Goal: Task Accomplishment & Management: Manage account settings

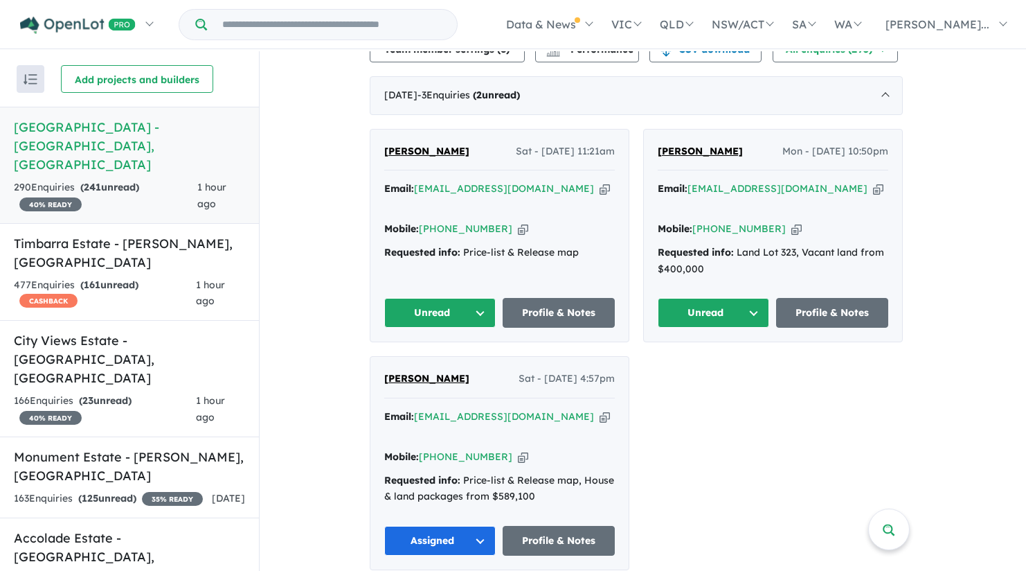
scroll to position [513, 0]
click at [762, 297] on button "Unread" at bounding box center [714, 312] width 112 height 30
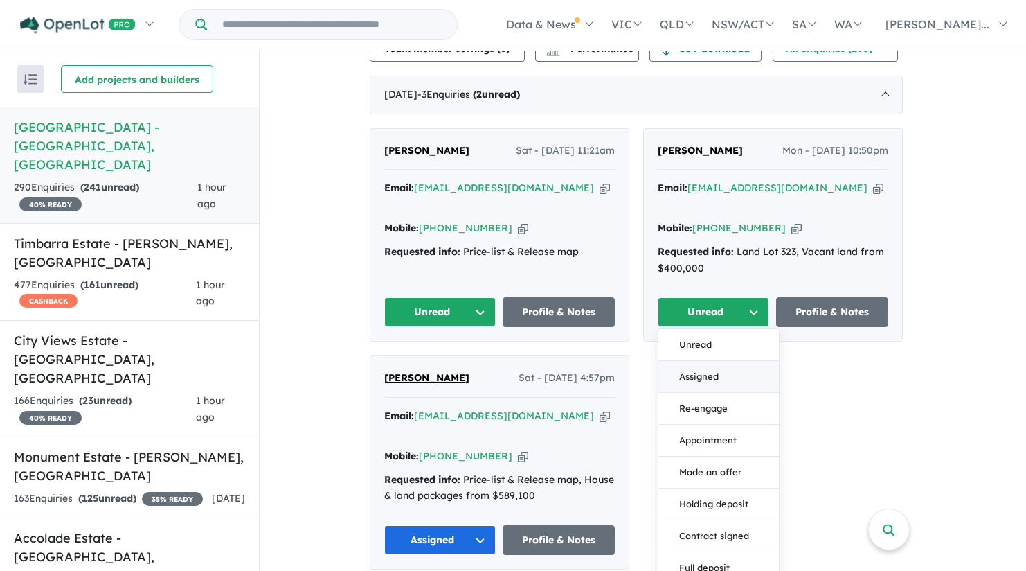
click at [735, 361] on button "Assigned" at bounding box center [718, 377] width 120 height 32
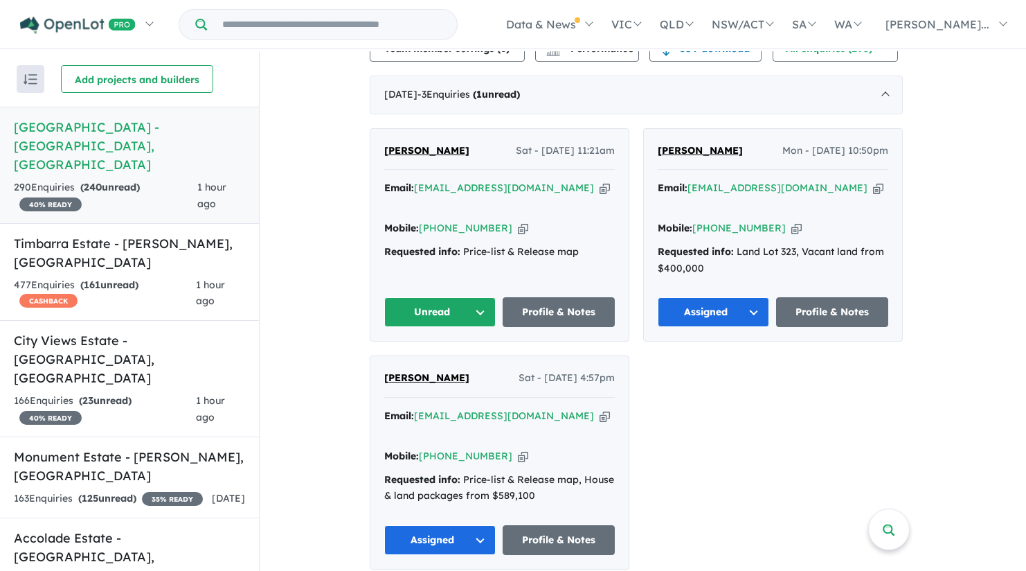
click at [791, 221] on icon "button" at bounding box center [796, 228] width 10 height 15
click at [814, 180] on div "Email: [EMAIL_ADDRESS][DOMAIN_NAME] Copied!" at bounding box center [773, 196] width 231 height 33
click at [873, 181] on icon "button" at bounding box center [878, 188] width 10 height 15
drag, startPoint x: 730, startPoint y: 140, endPoint x: 652, endPoint y: 135, distance: 78.4
click at [652, 135] on div "[PERSON_NAME] Mon - [DATE] 10:50pm Email: [EMAIL_ADDRESS][DOMAIN_NAME] Copied! …" at bounding box center [773, 235] width 258 height 213
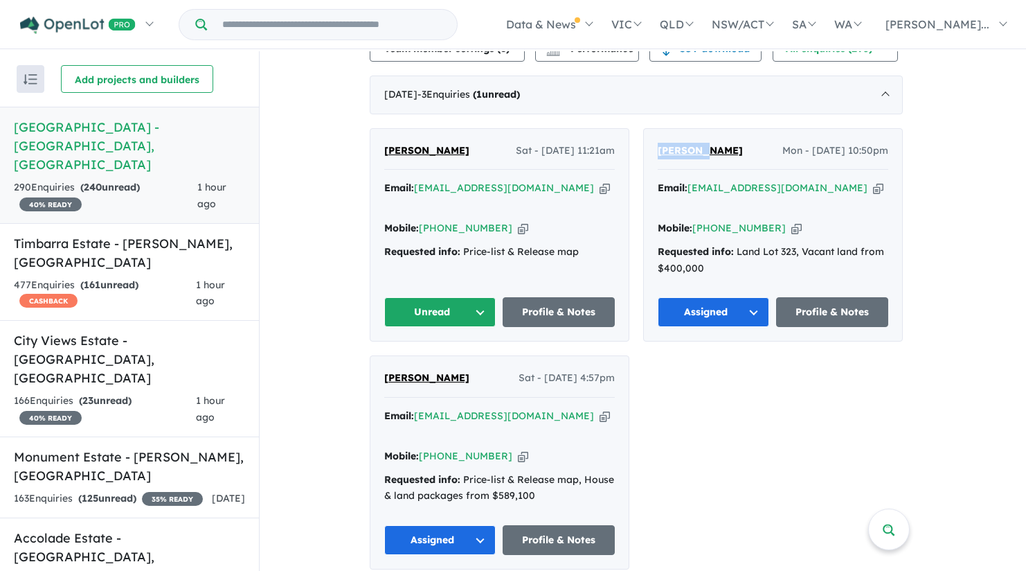
copy span "[PERSON_NAME]"
click at [475, 297] on button "Unread" at bounding box center [440, 312] width 112 height 30
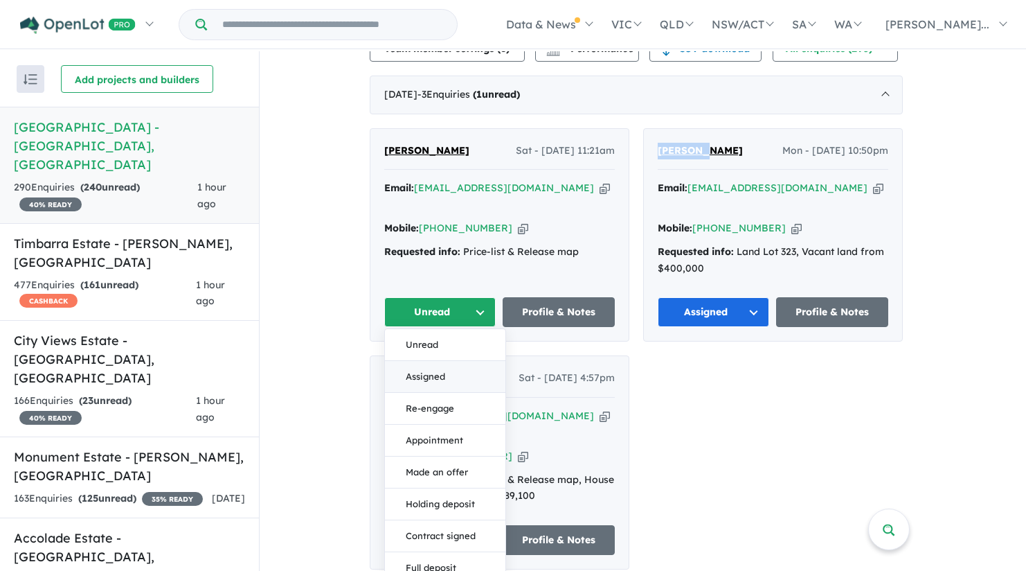
click at [475, 361] on button "Assigned" at bounding box center [445, 377] width 120 height 32
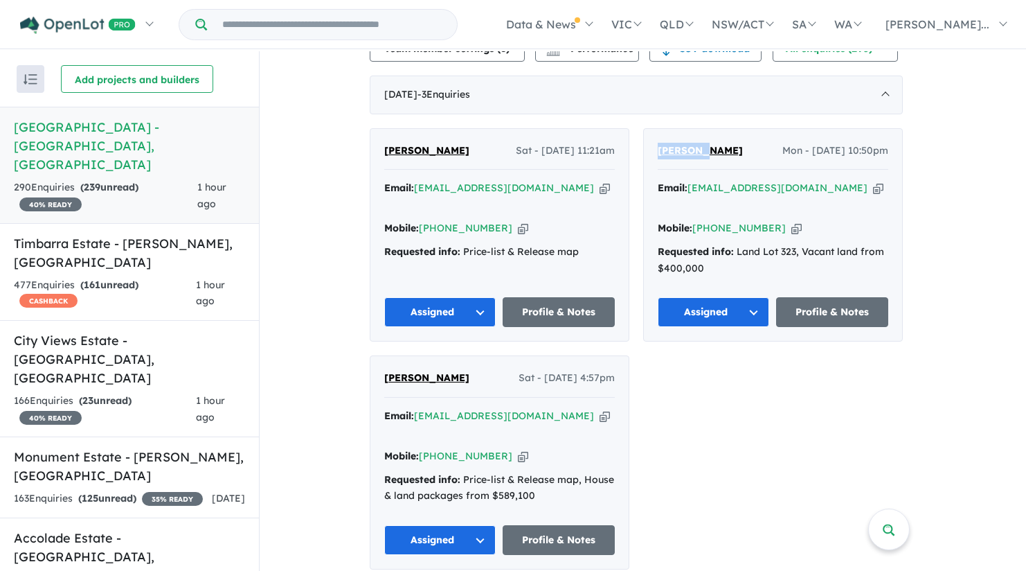
click at [518, 221] on icon "button" at bounding box center [523, 228] width 10 height 15
copy span "[PERSON_NAME]"
click at [545, 180] on div "Email: [EMAIL_ADDRESS][DOMAIN_NAME] Copied!" at bounding box center [499, 196] width 231 height 33
click at [600, 181] on icon "button" at bounding box center [605, 188] width 10 height 15
drag, startPoint x: 474, startPoint y: 137, endPoint x: 388, endPoint y: 134, distance: 85.9
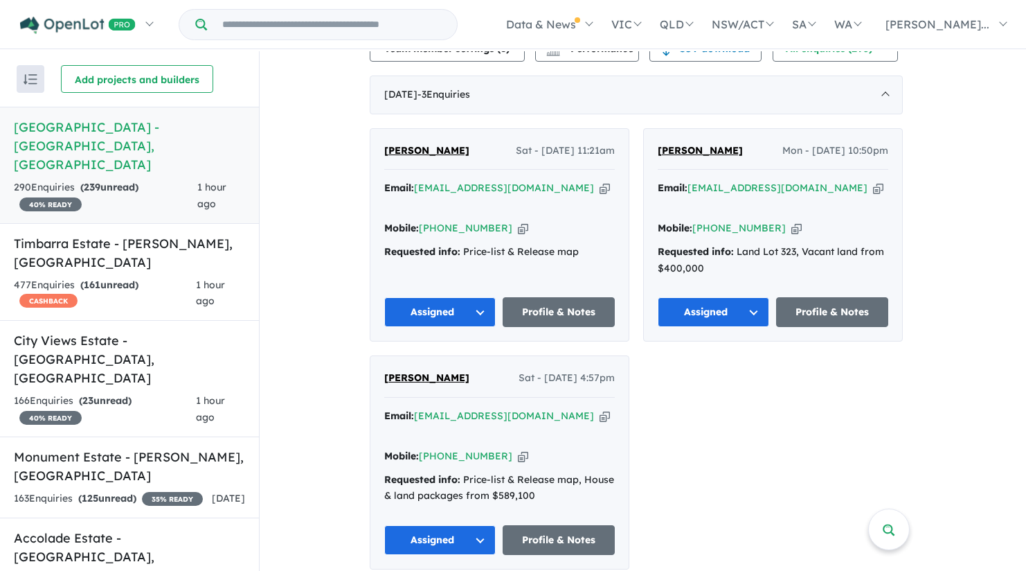
click at [388, 143] on div "[PERSON_NAME] Sat - [DATE] 11:21am" at bounding box center [499, 157] width 231 height 28
copy span "[PERSON_NAME]"
click at [134, 447] on h5 "Monument Estate - [PERSON_NAME] , [GEOGRAPHIC_DATA]" at bounding box center [129, 465] width 231 height 37
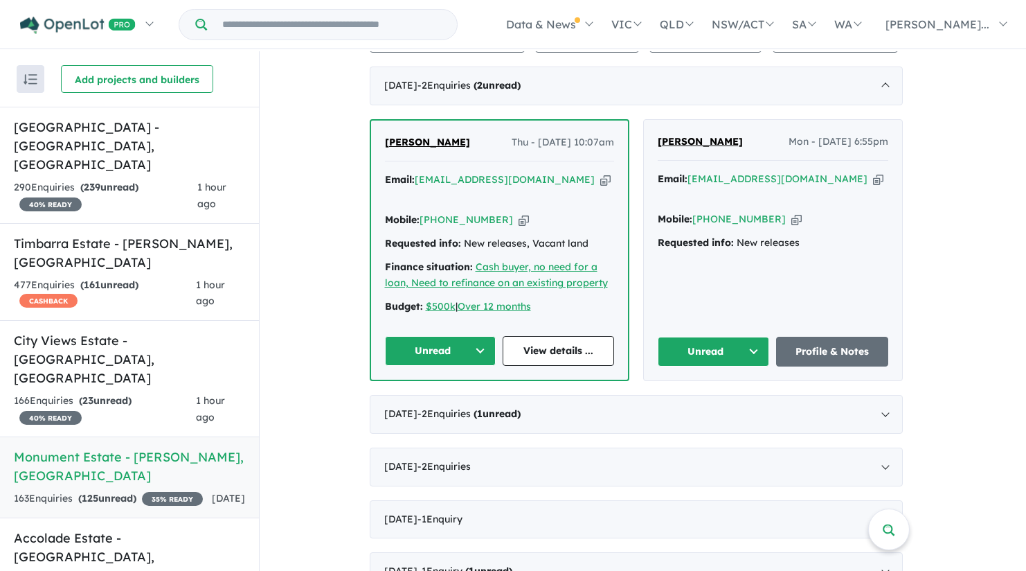
scroll to position [460, 0]
click at [754, 337] on button "Unread" at bounding box center [714, 352] width 112 height 30
click at [732, 401] on button "Assigned" at bounding box center [718, 417] width 120 height 32
click at [791, 213] on icon "button" at bounding box center [796, 220] width 10 height 15
click at [873, 172] on icon "button" at bounding box center [878, 179] width 10 height 15
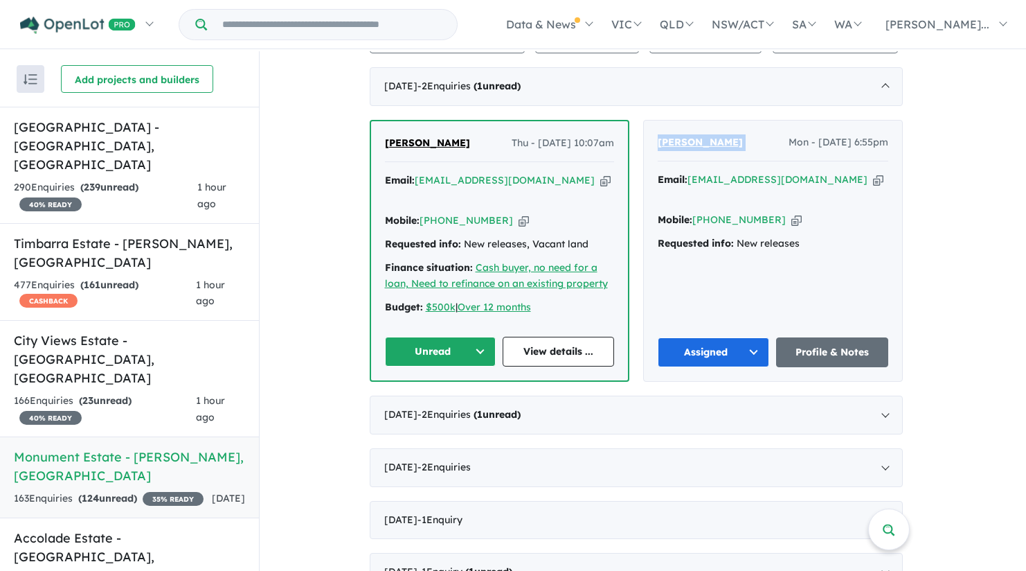
drag, startPoint x: 755, startPoint y: 107, endPoint x: 647, endPoint y: 109, distance: 108.7
click at [647, 120] on div "[PERSON_NAME] Mon - [DATE] 6:55pm Email: [EMAIL_ADDRESS][DOMAIN_NAME] Copied! M…" at bounding box center [773, 250] width 258 height 260
copy span "[PERSON_NAME]"
click at [519, 213] on icon "button" at bounding box center [524, 220] width 10 height 15
copy span "[PERSON_NAME]"
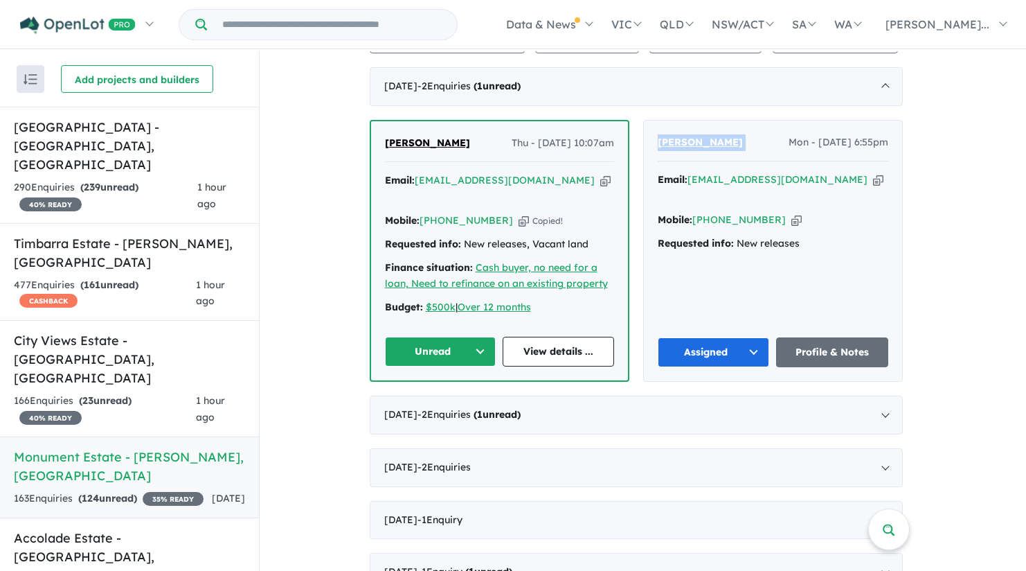
click at [600, 173] on icon "button" at bounding box center [605, 180] width 10 height 15
drag, startPoint x: 485, startPoint y: 116, endPoint x: 373, endPoint y: 120, distance: 112.2
click at [373, 120] on div "[PERSON_NAME] Thu - [DATE] 10:07am Email: [EMAIL_ADDRESS][DOMAIN_NAME] Copied! …" at bounding box center [500, 251] width 260 height 262
copy span "[PERSON_NAME]"
click at [478, 337] on button "Unread" at bounding box center [440, 352] width 111 height 30
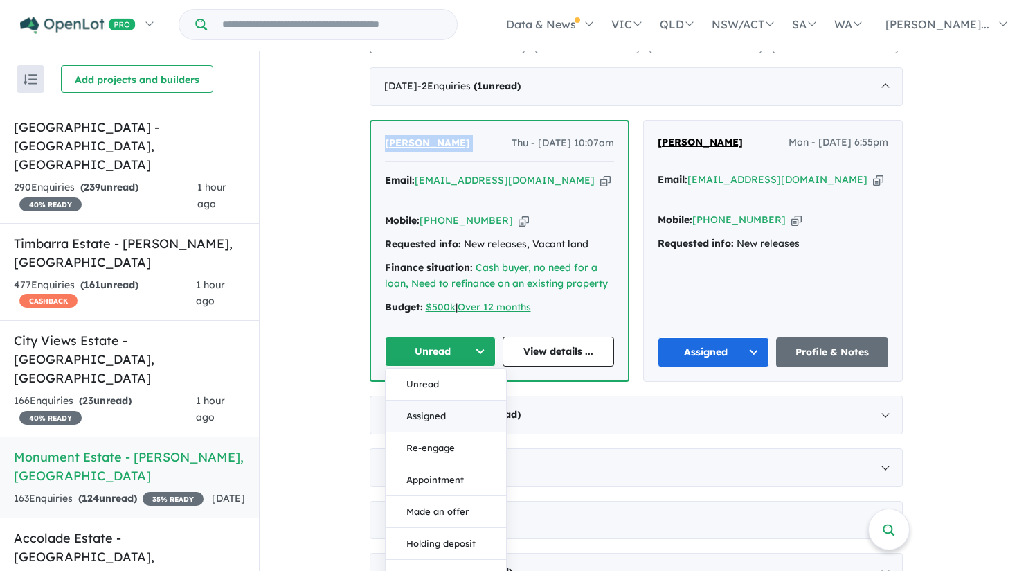
click at [450, 400] on button "Assigned" at bounding box center [446, 416] width 120 height 32
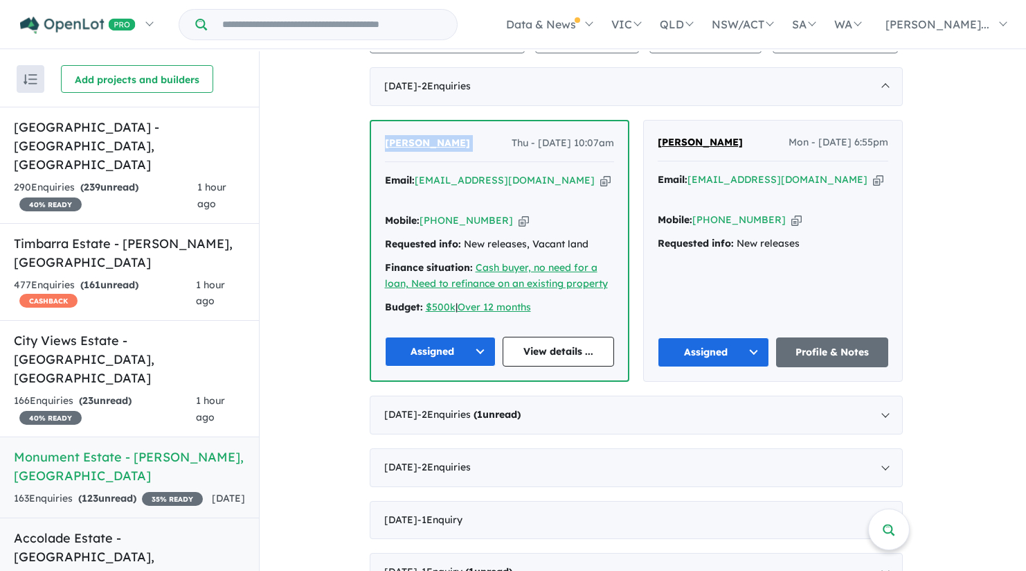
click at [135, 517] on link "Accolade Estate - [GEOGRAPHIC_DATA] , [GEOGRAPHIC_DATA] 579 Enquir ies ( 190 un…" at bounding box center [129, 567] width 259 height 100
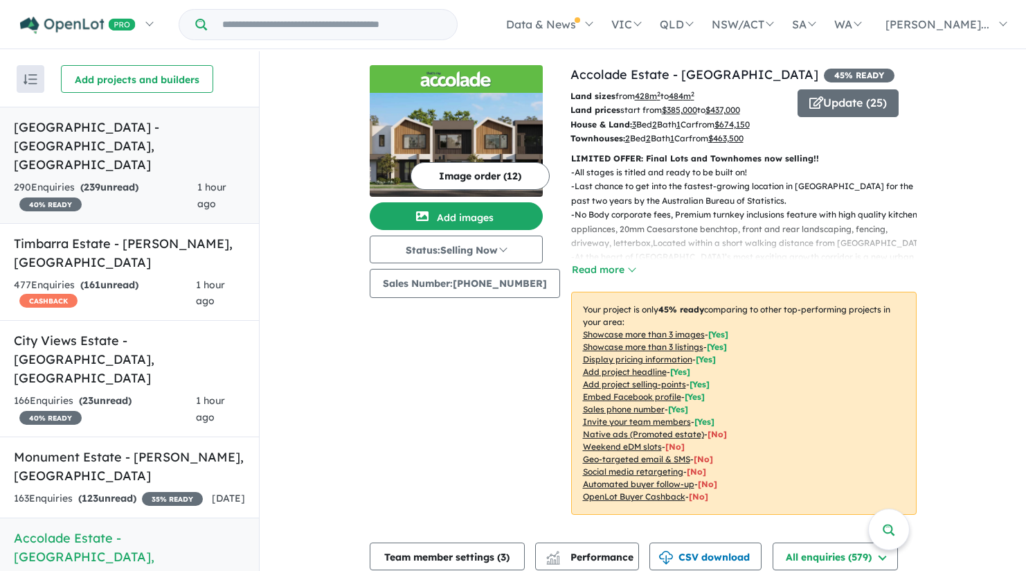
click at [150, 134] on h5 "[GEOGRAPHIC_DATA] - [GEOGRAPHIC_DATA][PERSON_NAME][GEOGRAPHIC_DATA]" at bounding box center [129, 146] width 231 height 56
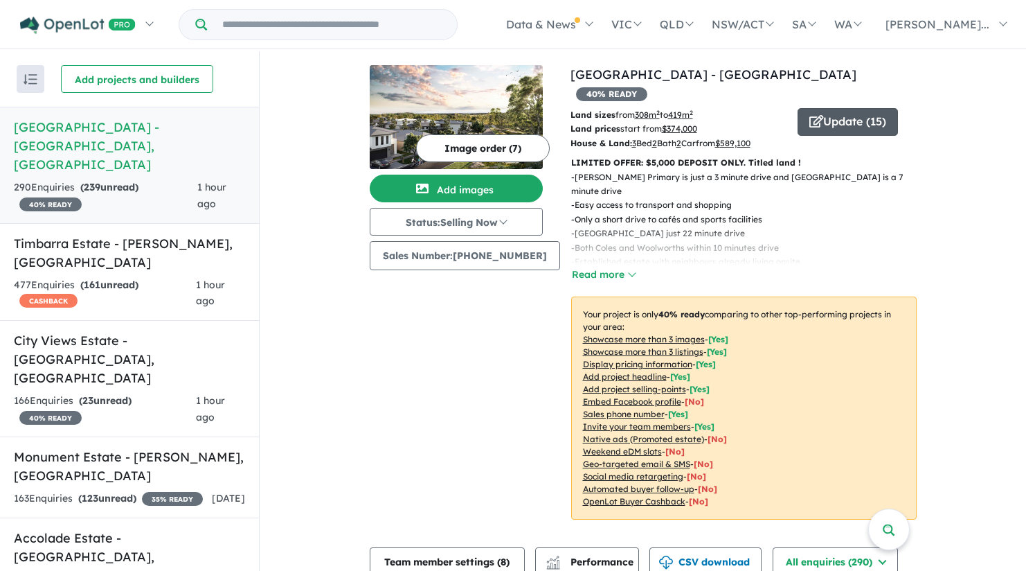
click at [857, 108] on button "Update ( 15 )" at bounding box center [848, 122] width 100 height 28
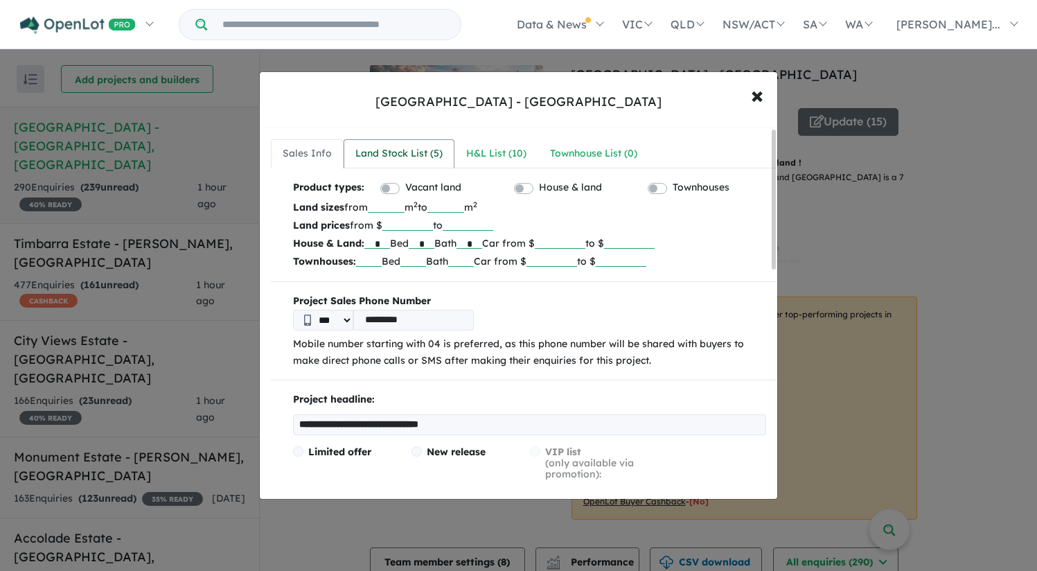
click at [432, 154] on div "Land Stock List ( 5 )" at bounding box center [398, 153] width 87 height 17
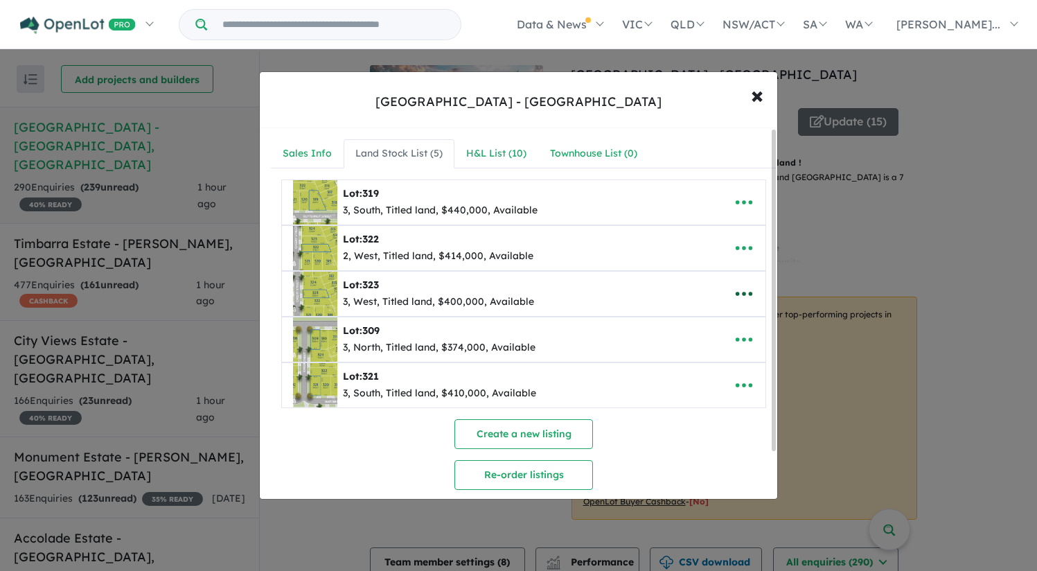
click at [736, 292] on icon "button" at bounding box center [743, 293] width 21 height 21
click at [710, 325] on link "Edit" at bounding box center [713, 328] width 102 height 32
select select "****"
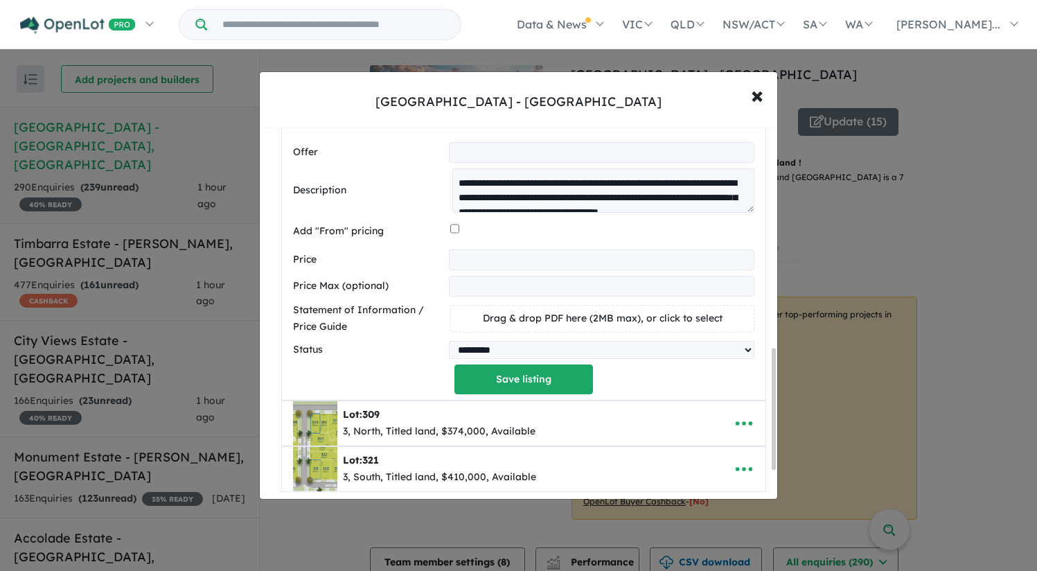
scroll to position [737, 0]
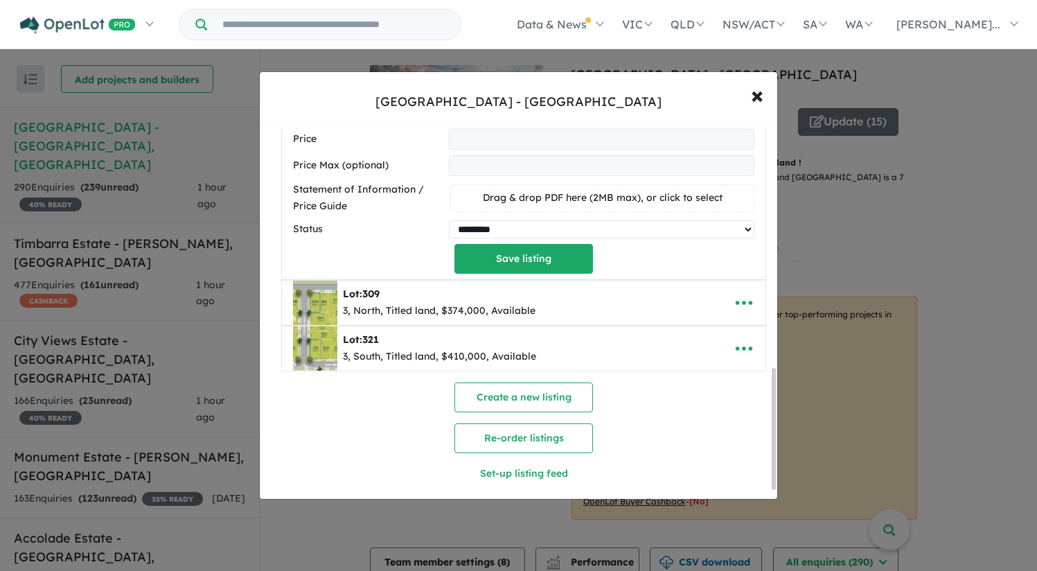
click at [539, 228] on select "********* ******** **** ******" at bounding box center [601, 229] width 305 height 18
select select "****"
click at [449, 222] on select "********* ******** **** ******" at bounding box center [601, 229] width 305 height 18
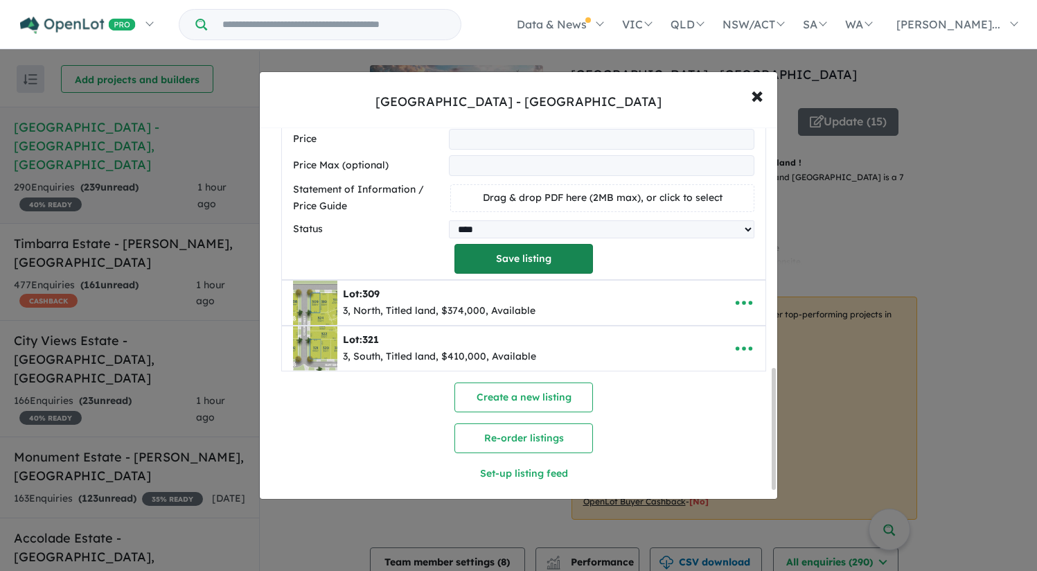
click at [513, 267] on button "Save listing" at bounding box center [523, 259] width 138 height 30
select select "****"
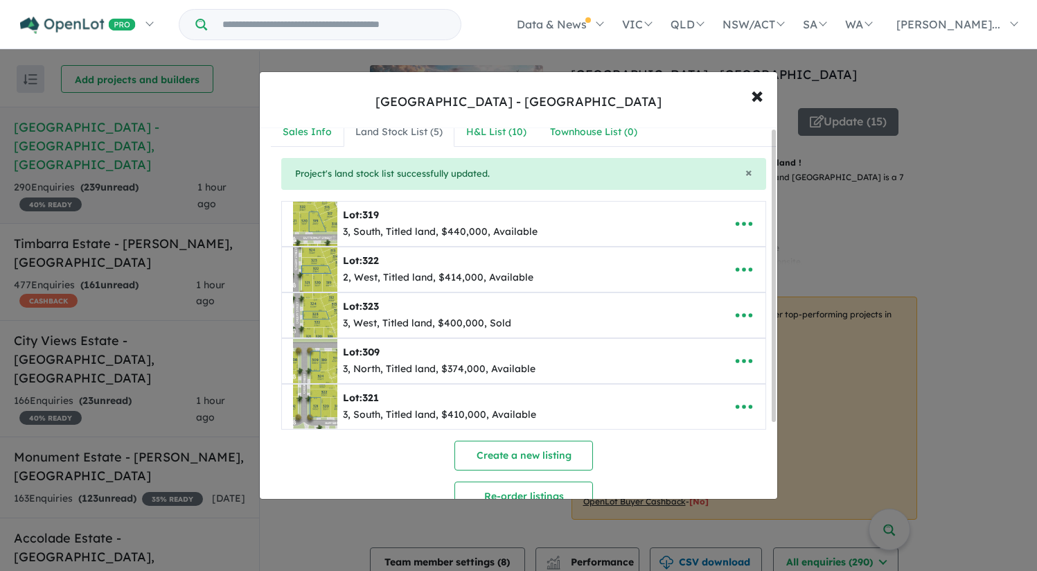
scroll to position [0, 0]
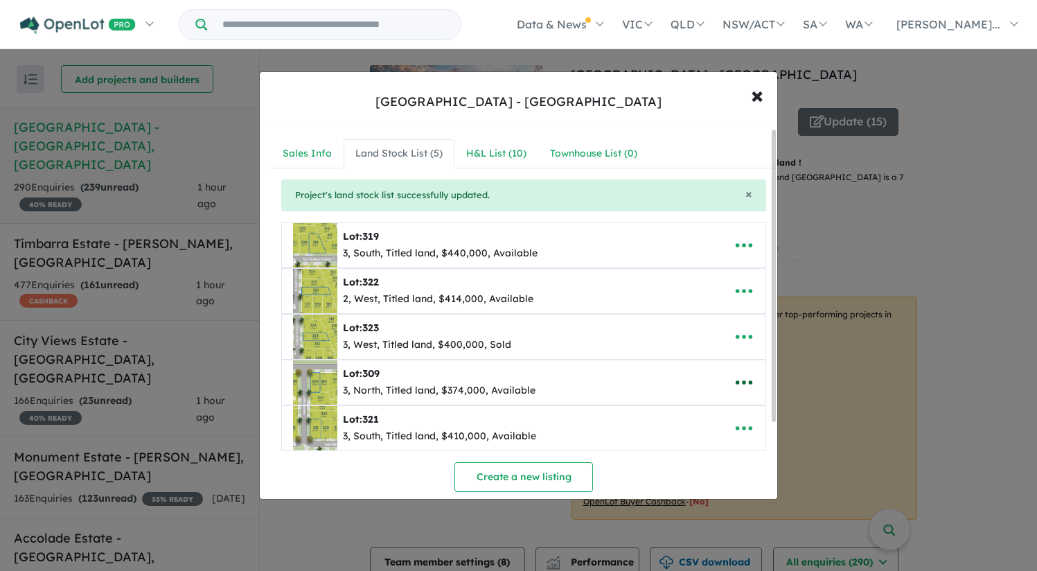
click at [737, 385] on icon "button" at bounding box center [743, 382] width 21 height 21
click at [703, 416] on link "Edit" at bounding box center [713, 416] width 102 height 32
select select "*****"
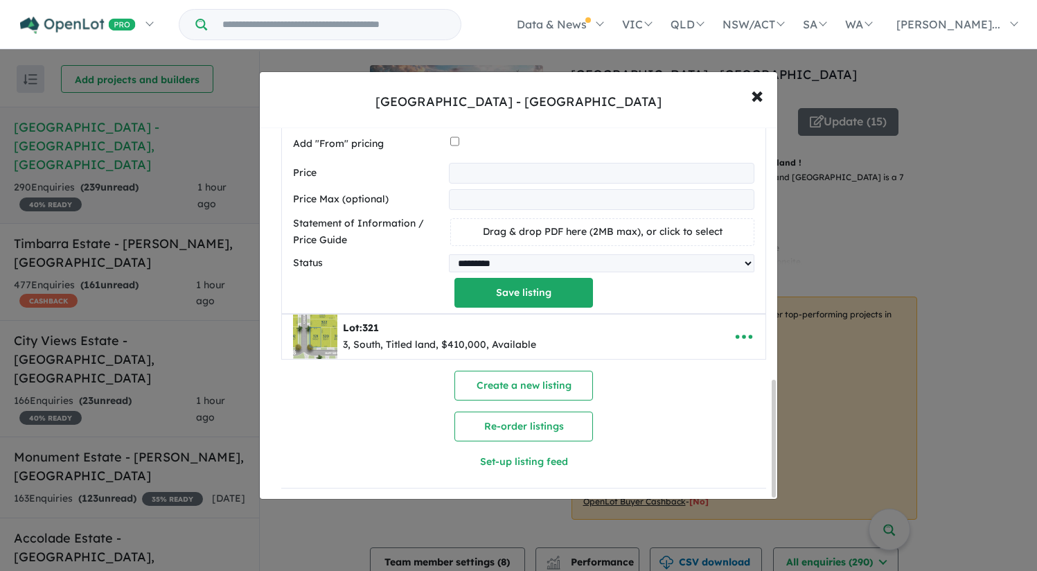
scroll to position [803, 0]
click at [538, 253] on select "********* ******** **** ******" at bounding box center [601, 262] width 305 height 18
select select "********"
click at [449, 253] on select "********* ******** **** ******" at bounding box center [601, 262] width 305 height 18
click at [517, 285] on button "Save listing" at bounding box center [523, 291] width 138 height 30
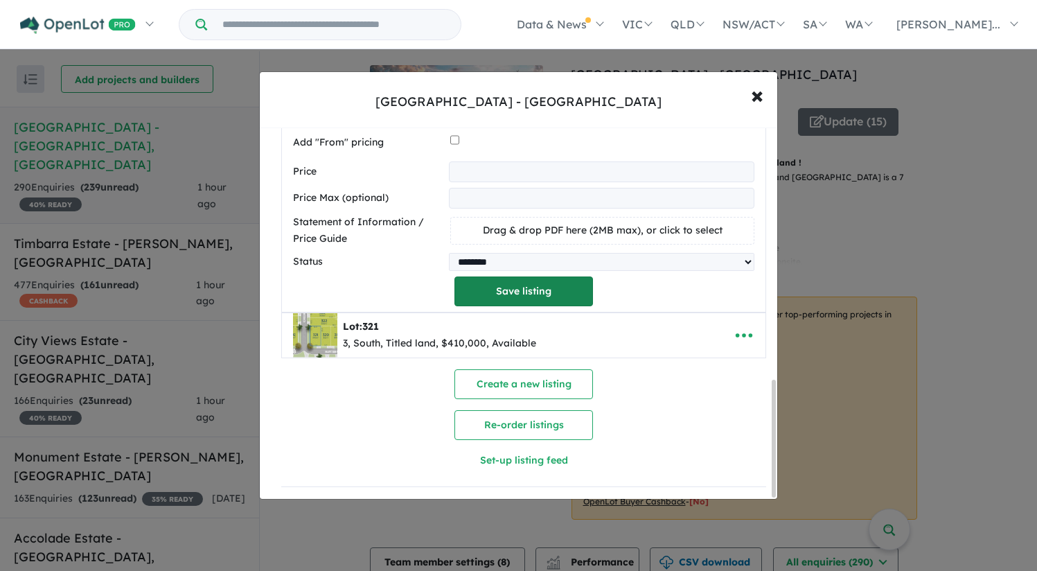
select select "*****"
select select "********"
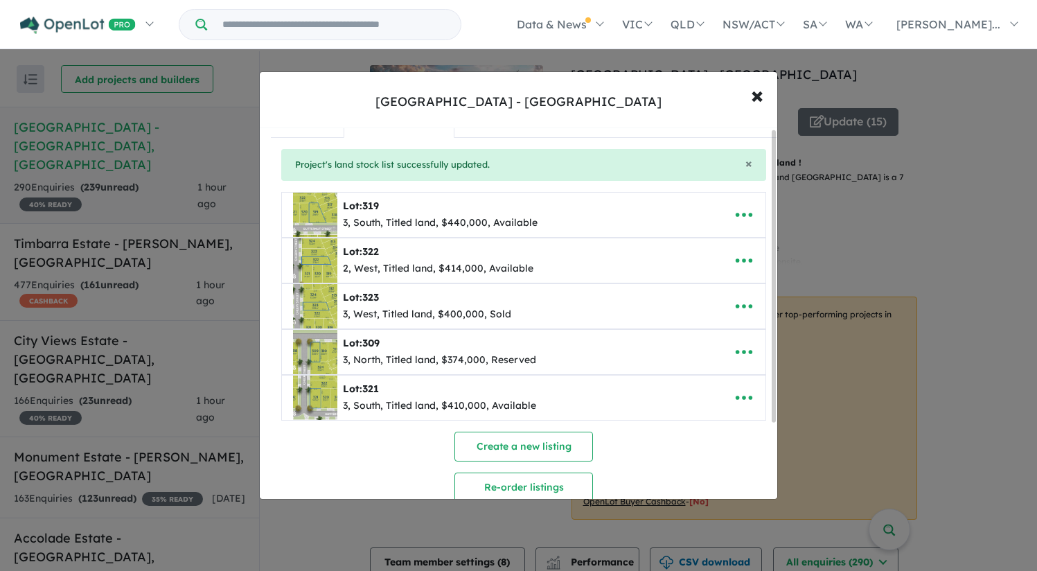
scroll to position [0, 0]
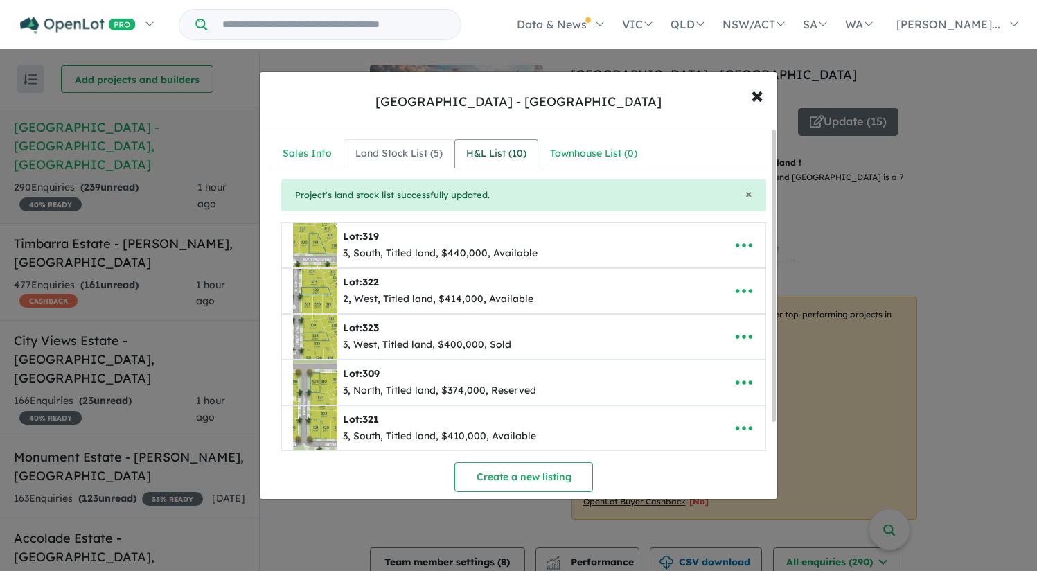
click at [490, 155] on div "H&L List ( 10 )" at bounding box center [496, 153] width 60 height 17
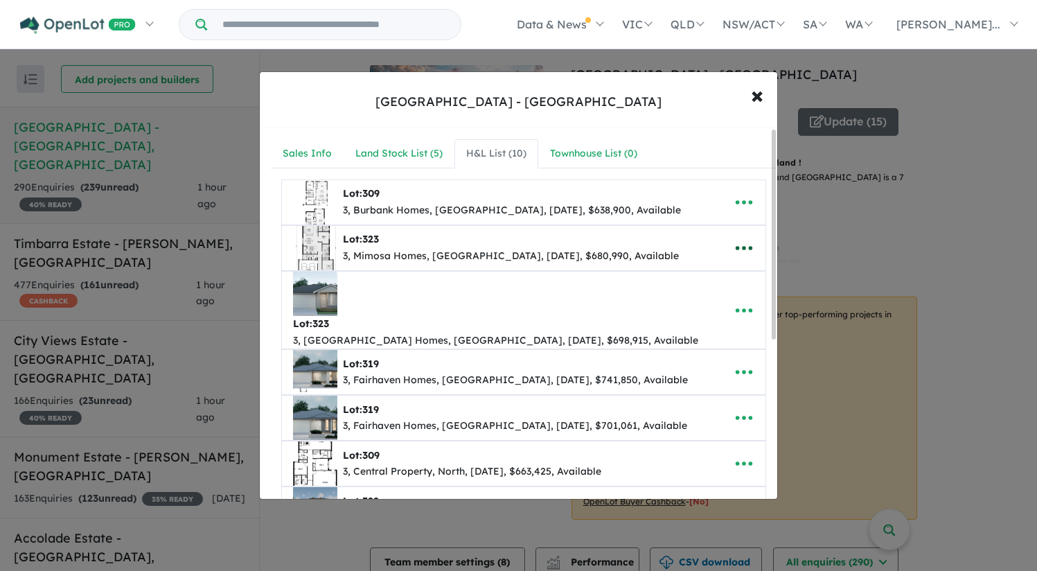
click at [733, 241] on icon "button" at bounding box center [743, 247] width 21 height 21
click at [709, 301] on link "Remove" at bounding box center [713, 314] width 102 height 32
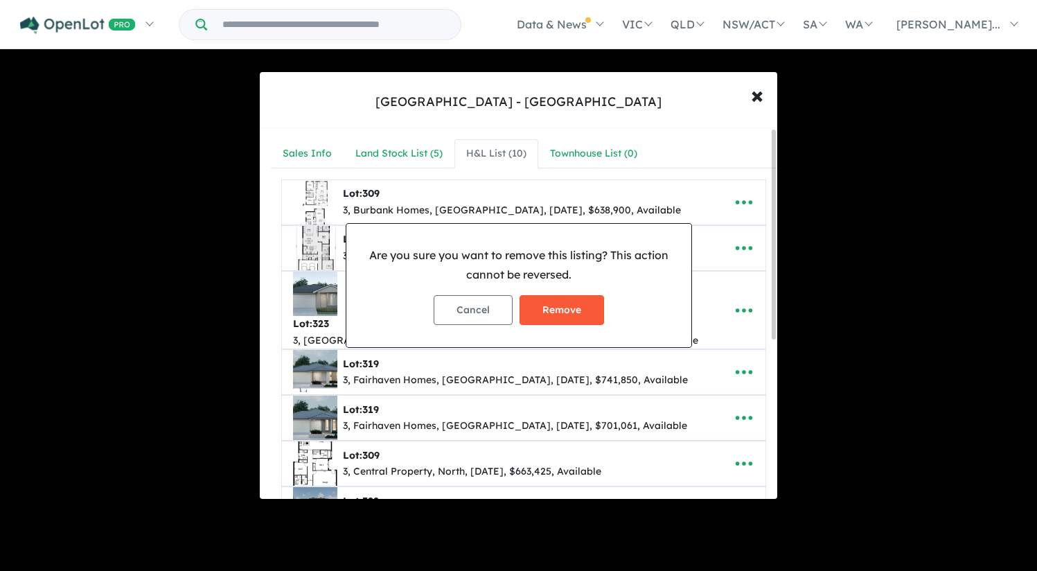
click at [580, 306] on button "Remove" at bounding box center [561, 310] width 84 height 30
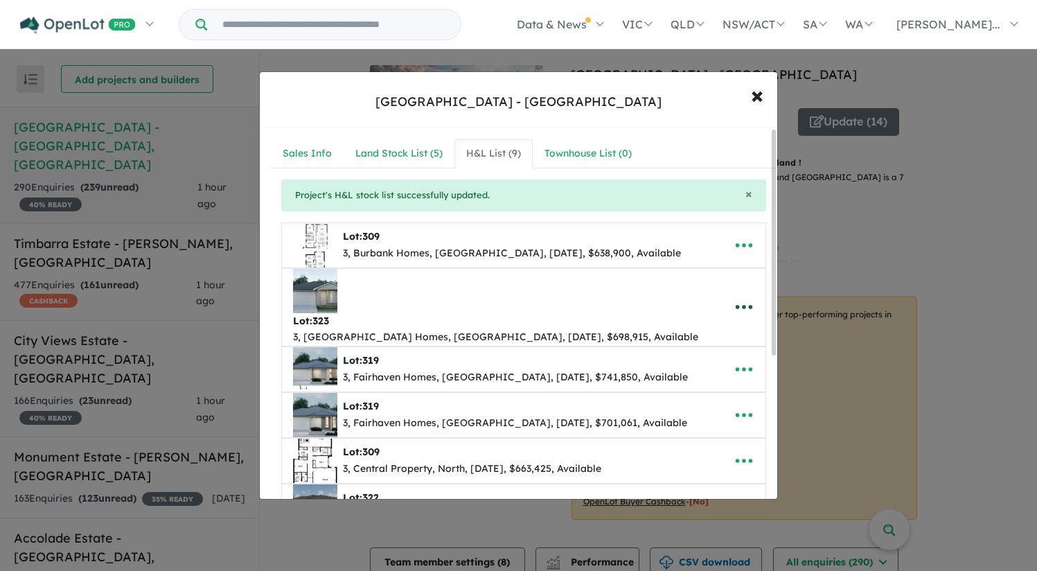
click at [727, 291] on button "button" at bounding box center [743, 307] width 43 height 32
click at [701, 357] on link "Remove" at bounding box center [713, 373] width 102 height 32
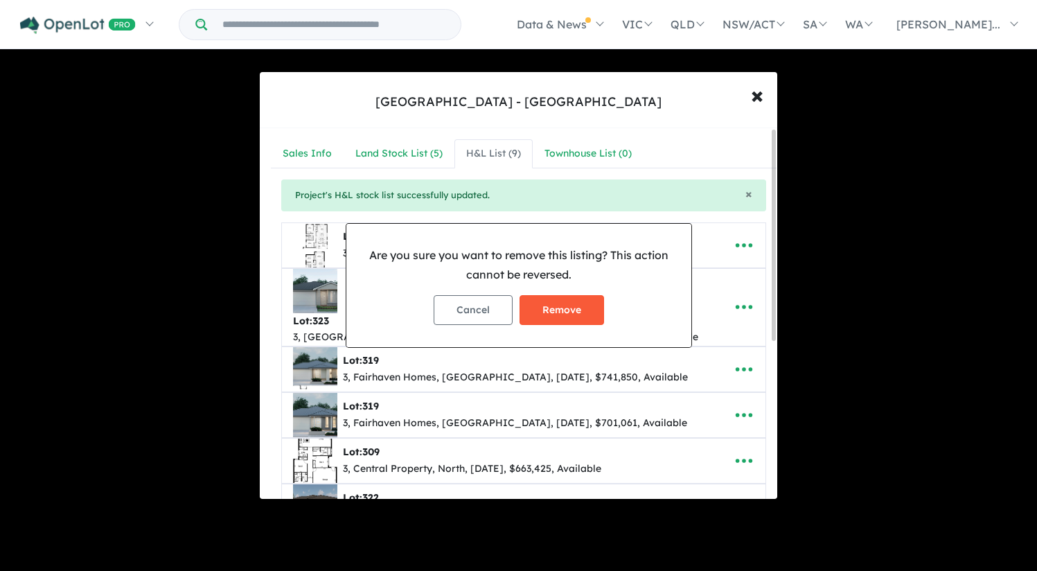
click at [584, 308] on button "Remove" at bounding box center [561, 310] width 84 height 30
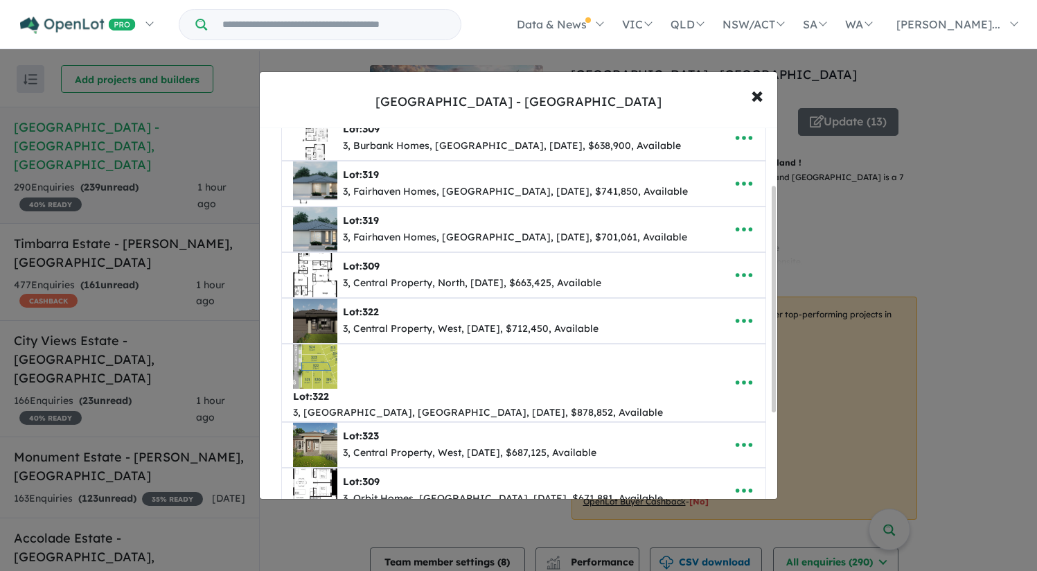
scroll to position [109, 0]
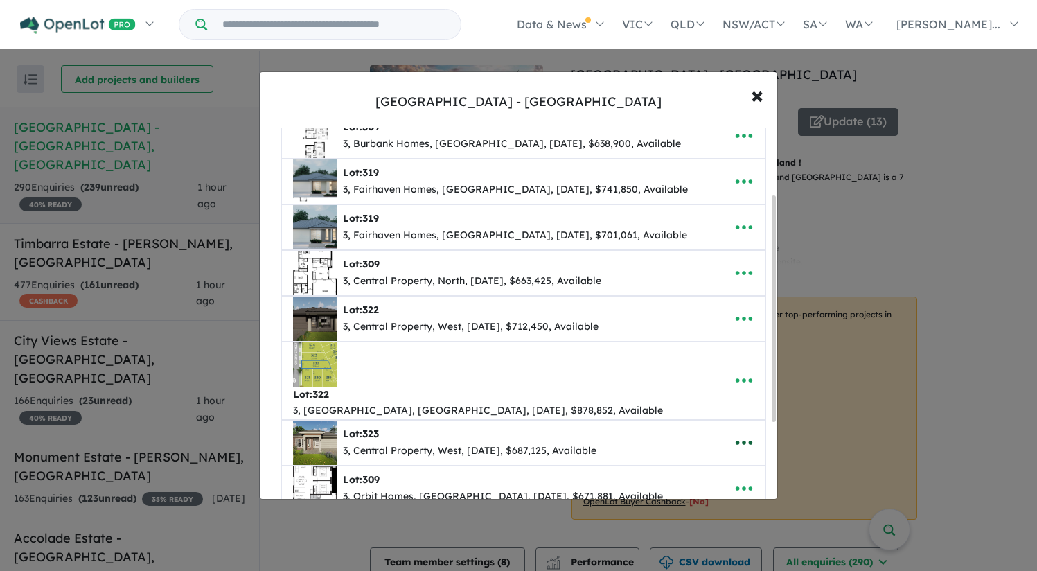
click at [740, 432] on icon "button" at bounding box center [743, 442] width 21 height 21
click at [682, 363] on link "Remove" at bounding box center [713, 379] width 102 height 32
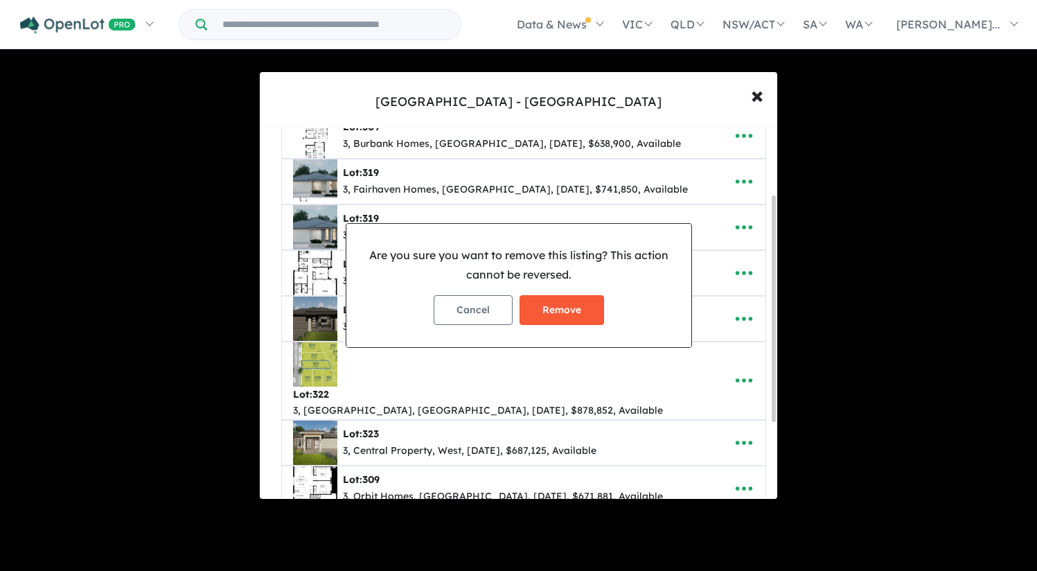
click at [589, 307] on button "Remove" at bounding box center [561, 310] width 84 height 30
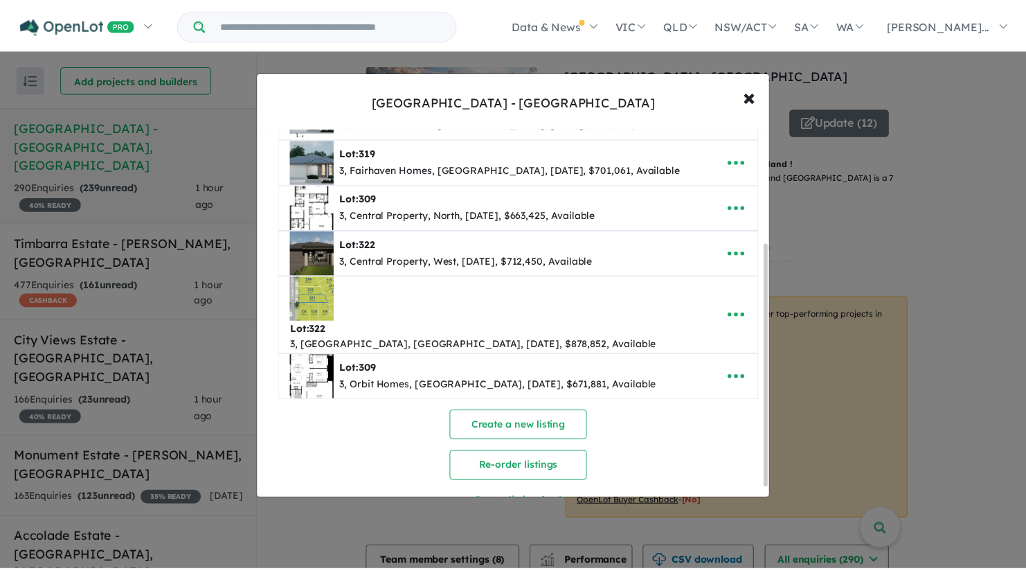
scroll to position [0, 0]
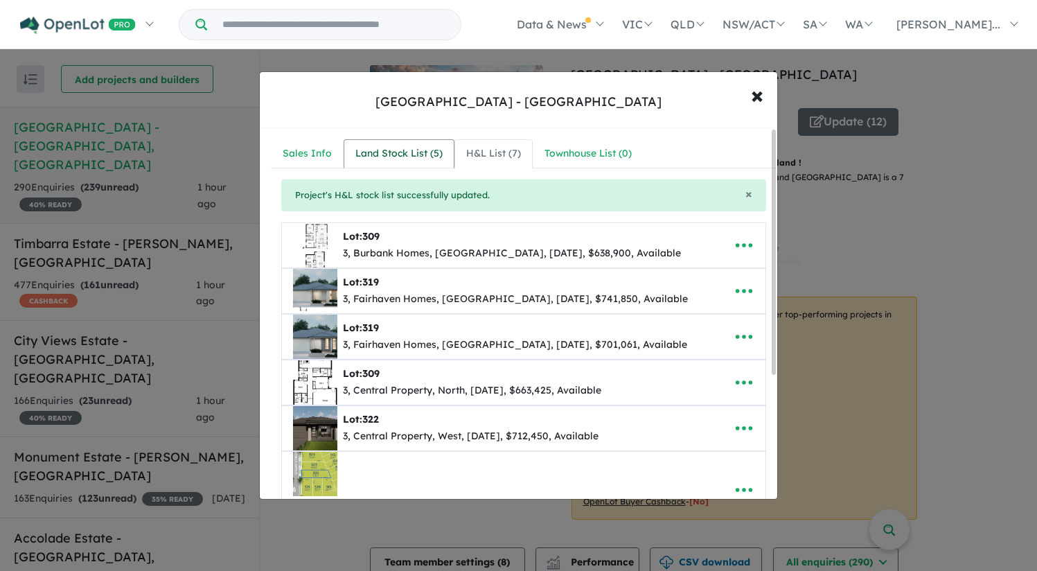
click at [391, 161] on div "Land Stock List ( 5 )" at bounding box center [398, 153] width 87 height 17
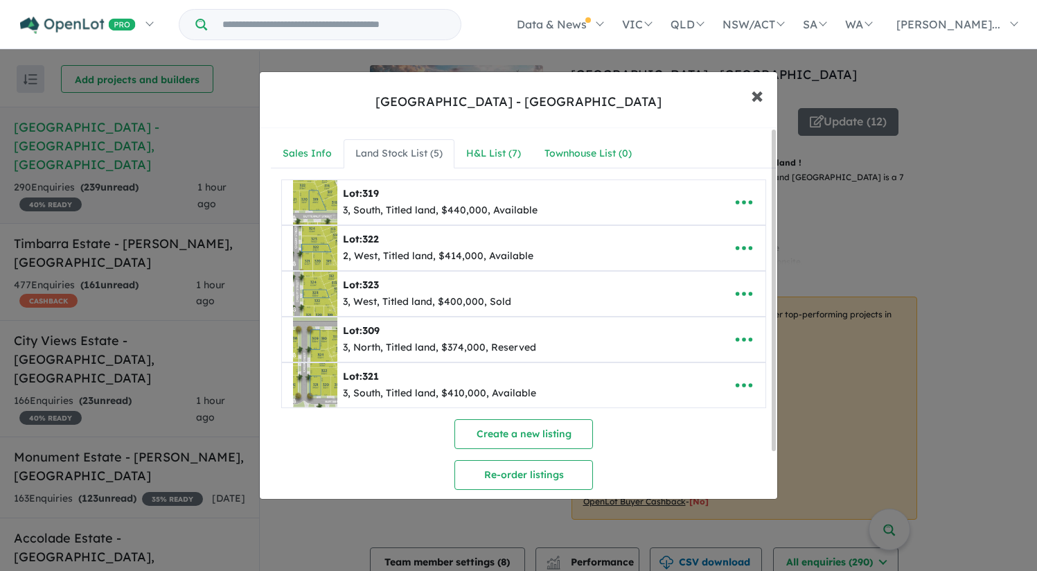
click at [757, 100] on span "×" at bounding box center [757, 95] width 12 height 30
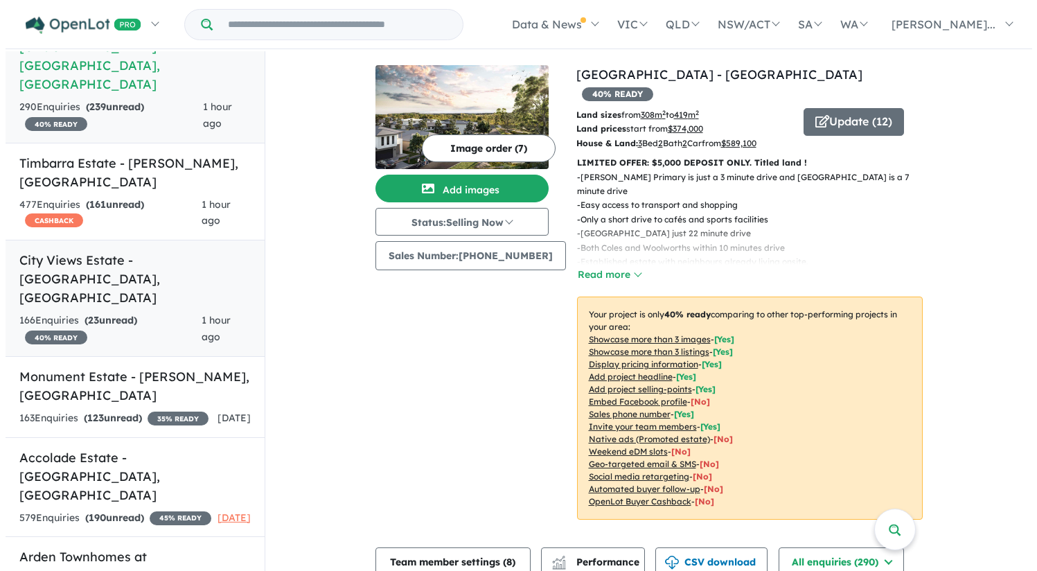
scroll to position [81, 0]
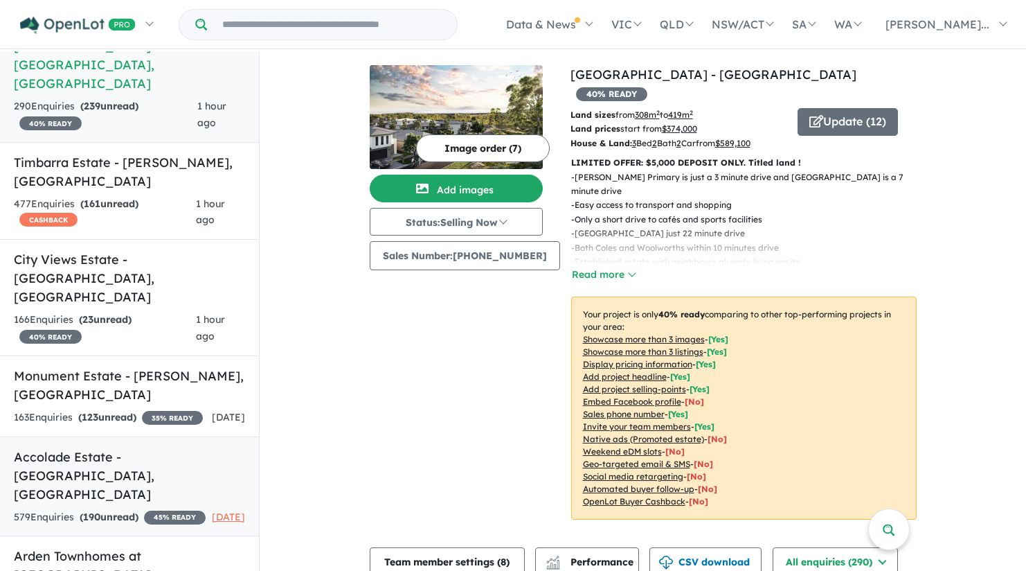
click at [129, 510] on strong "( 190 unread)" at bounding box center [109, 516] width 59 height 12
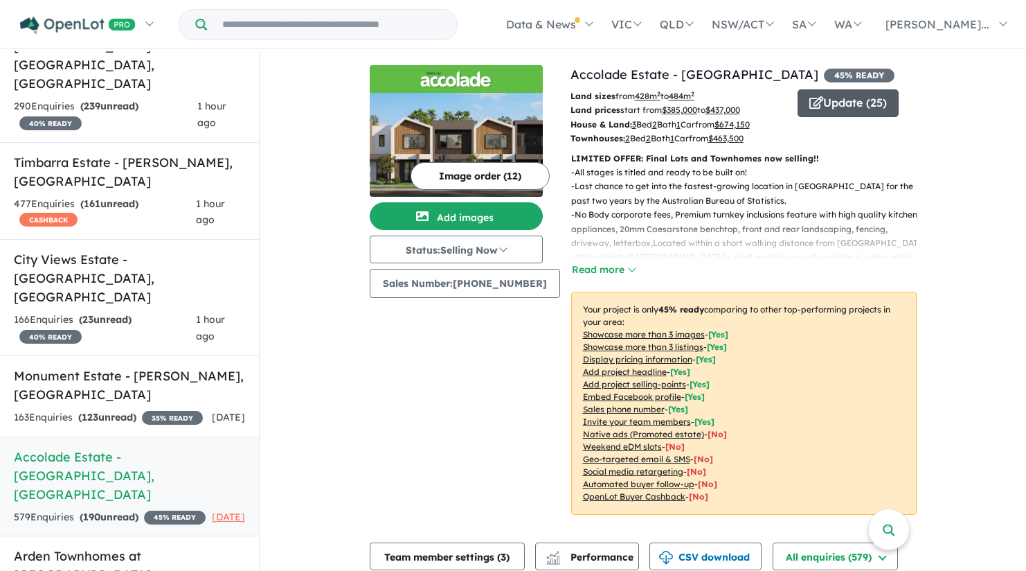
click at [832, 99] on button "Update ( 25 )" at bounding box center [848, 103] width 101 height 28
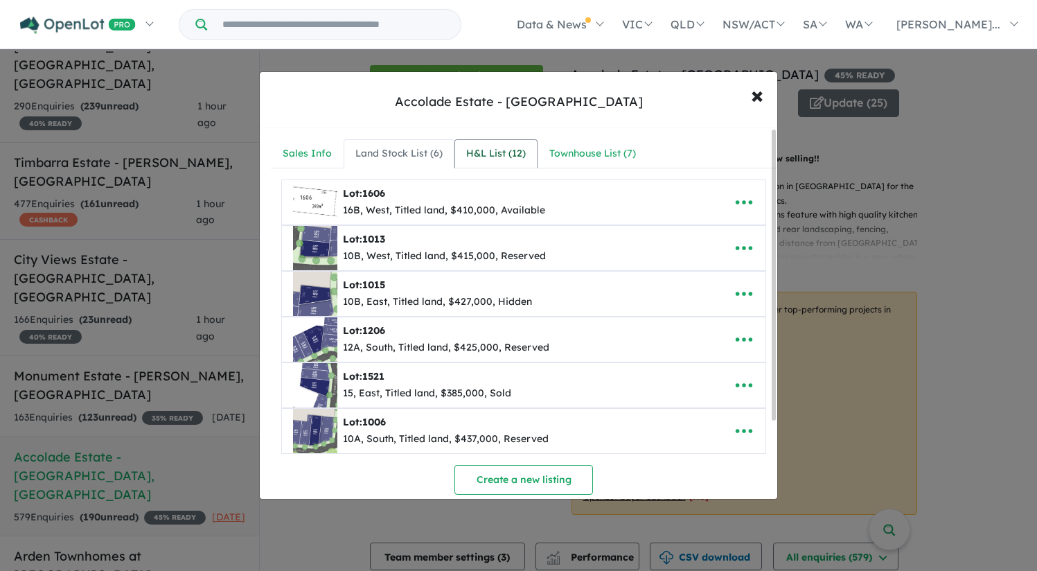
click at [499, 163] on link "H&L List ( 12 )" at bounding box center [495, 153] width 83 height 29
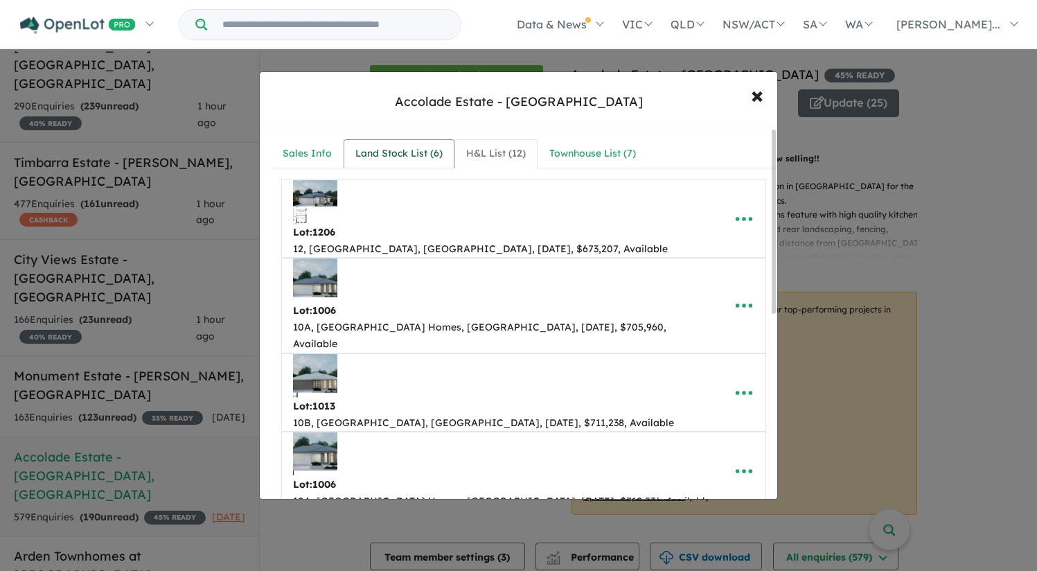
click at [422, 156] on div "Land Stock List ( 6 )" at bounding box center [398, 153] width 87 height 17
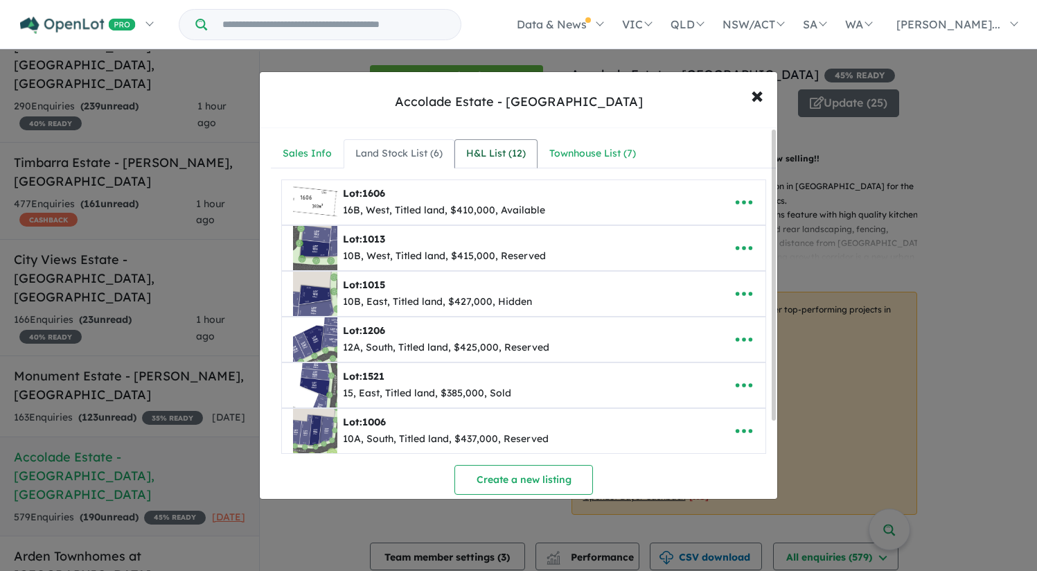
click at [499, 146] on div "H&L List ( 12 )" at bounding box center [496, 153] width 60 height 17
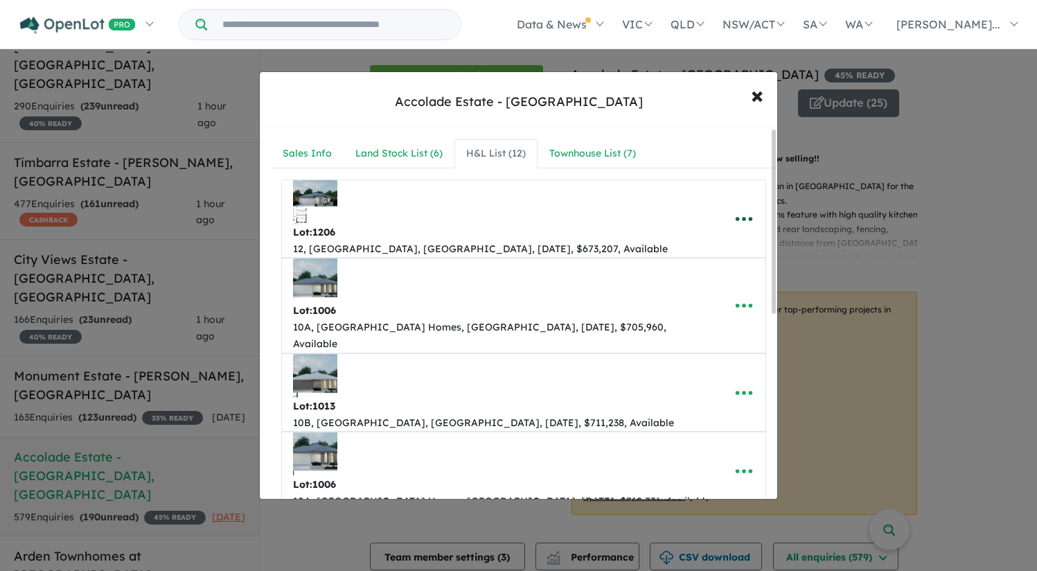
click at [739, 217] on icon "button" at bounding box center [743, 219] width 17 height 4
click at [660, 97] on div "Accolade Estate - Rockbank × Close" at bounding box center [518, 100] width 517 height 56
click at [395, 163] on link "Land Stock List ( 6 )" at bounding box center [398, 153] width 111 height 29
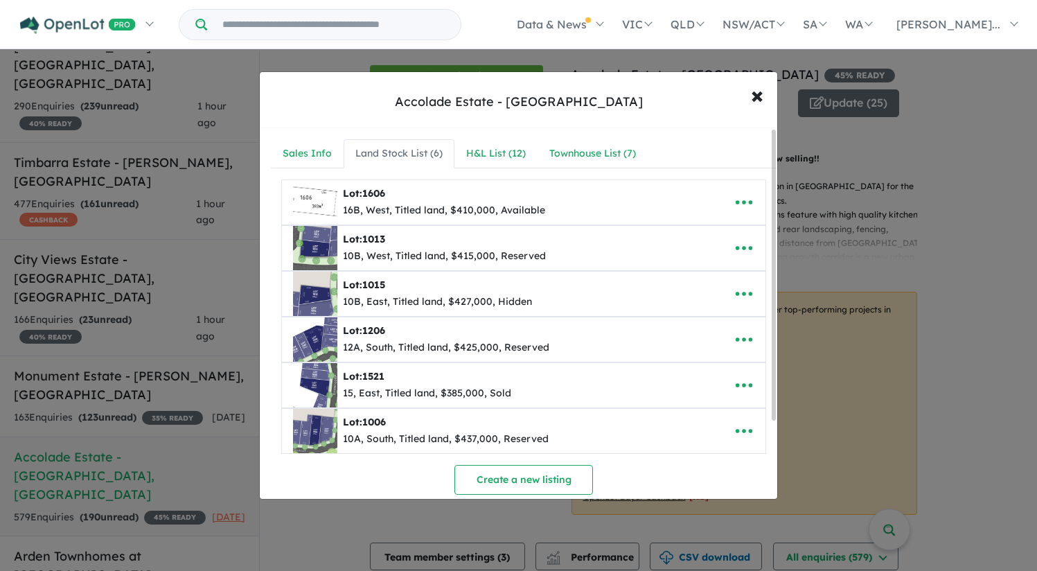
scroll to position [11, 0]
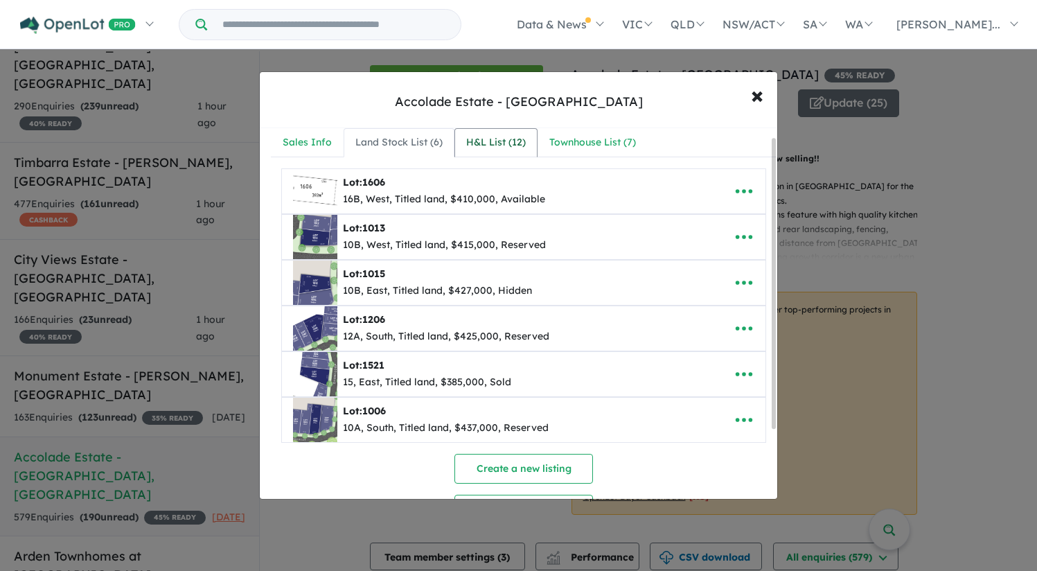
click at [474, 134] on div "H&L List ( 12 )" at bounding box center [496, 142] width 60 height 17
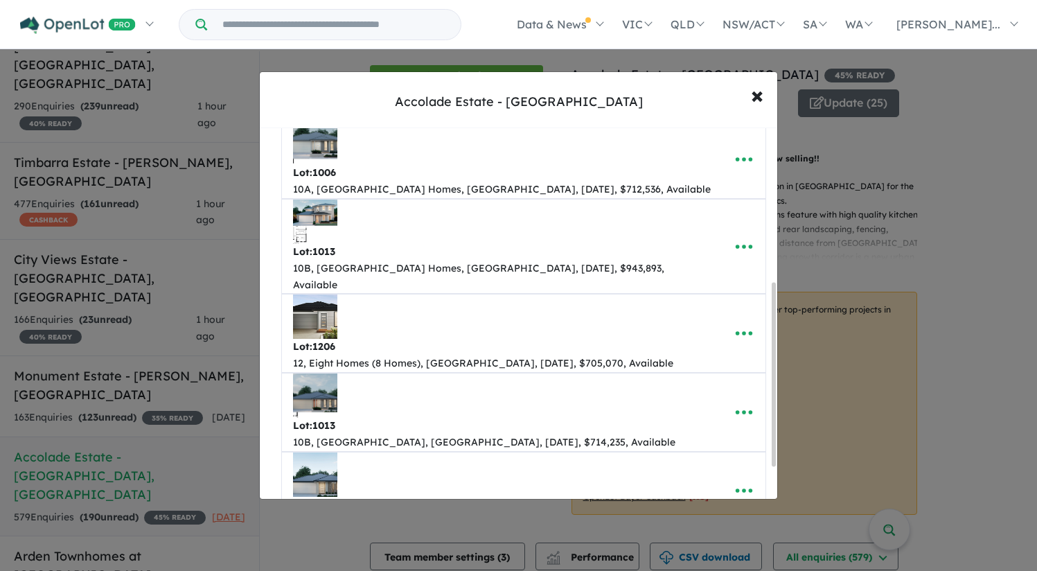
scroll to position [0, 0]
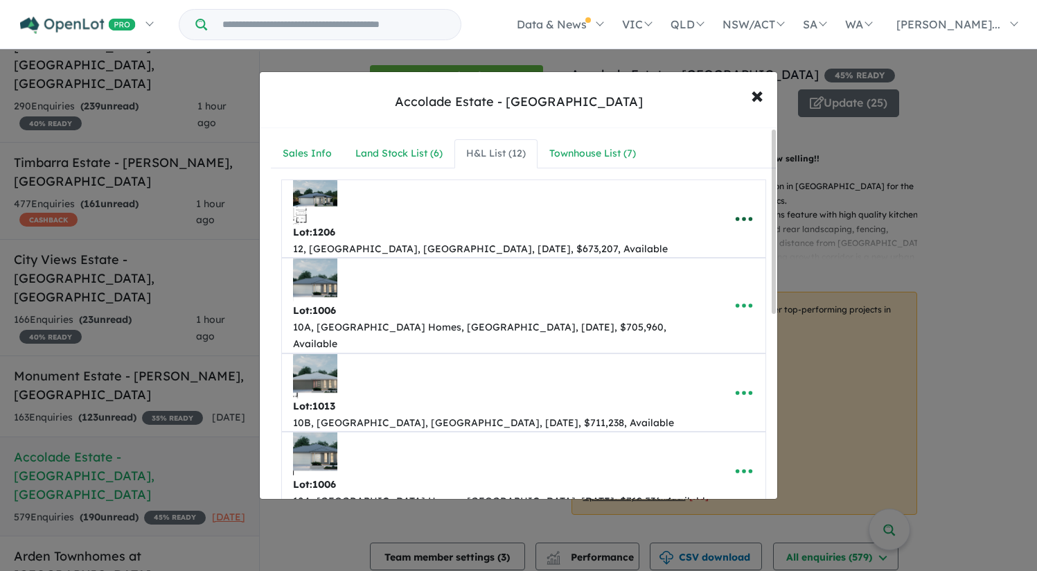
click at [743, 208] on icon "button" at bounding box center [743, 218] width 21 height 21
click at [708, 269] on link "Remove" at bounding box center [713, 285] width 102 height 32
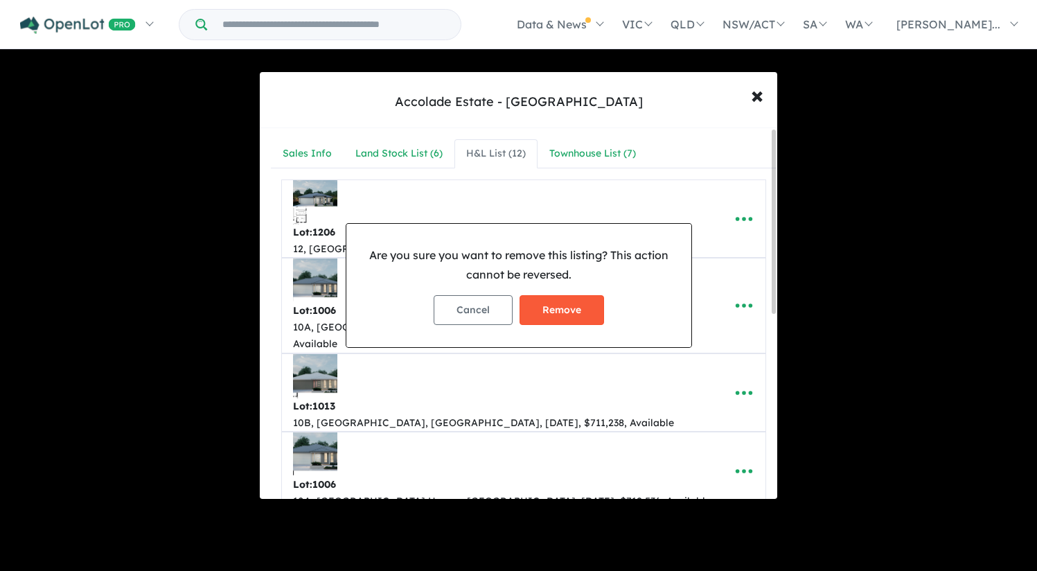
click at [570, 305] on button "Remove" at bounding box center [561, 310] width 84 height 30
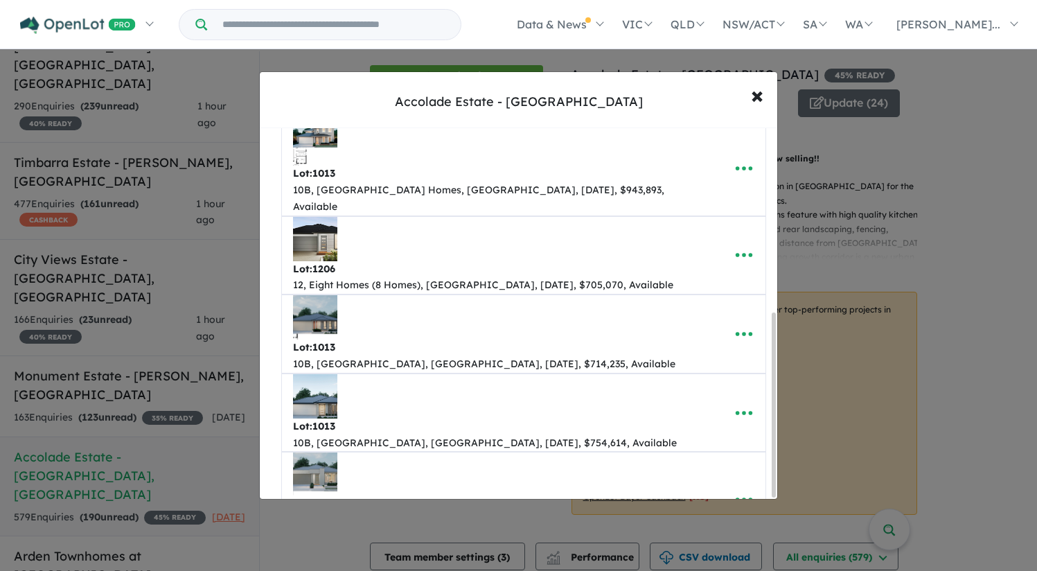
scroll to position [372, 0]
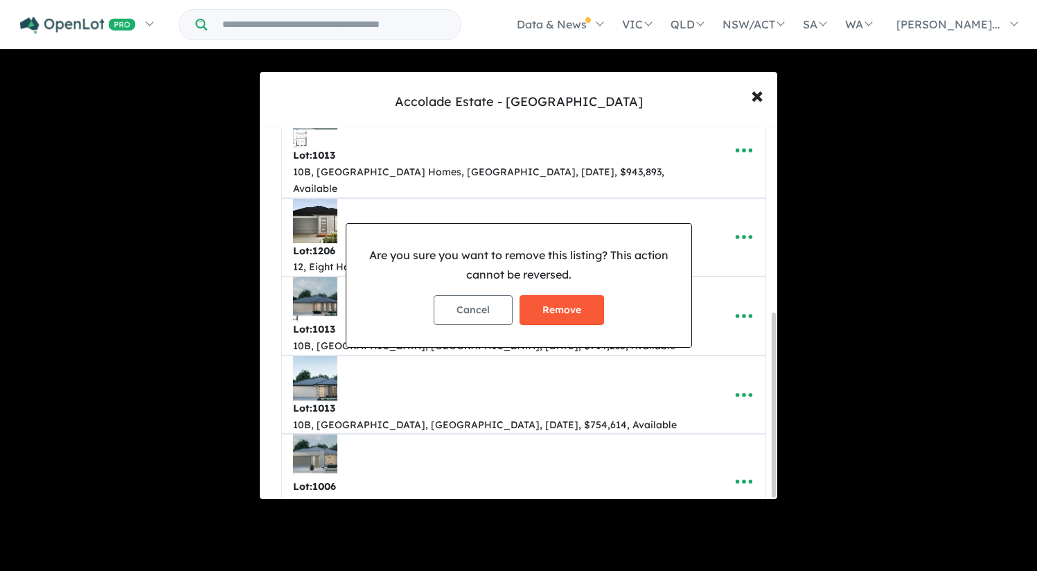
click at [568, 321] on button "Remove" at bounding box center [561, 310] width 84 height 30
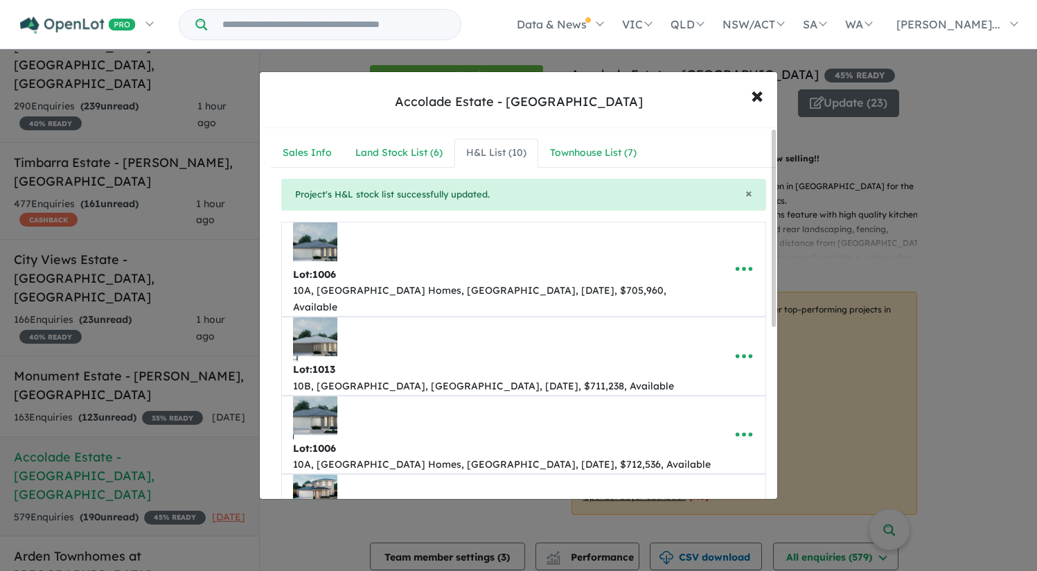
scroll to position [0, 0]
click at [739, 346] on icon "button" at bounding box center [743, 356] width 21 height 21
click at [709, 406] on link "Remove" at bounding box center [713, 422] width 102 height 32
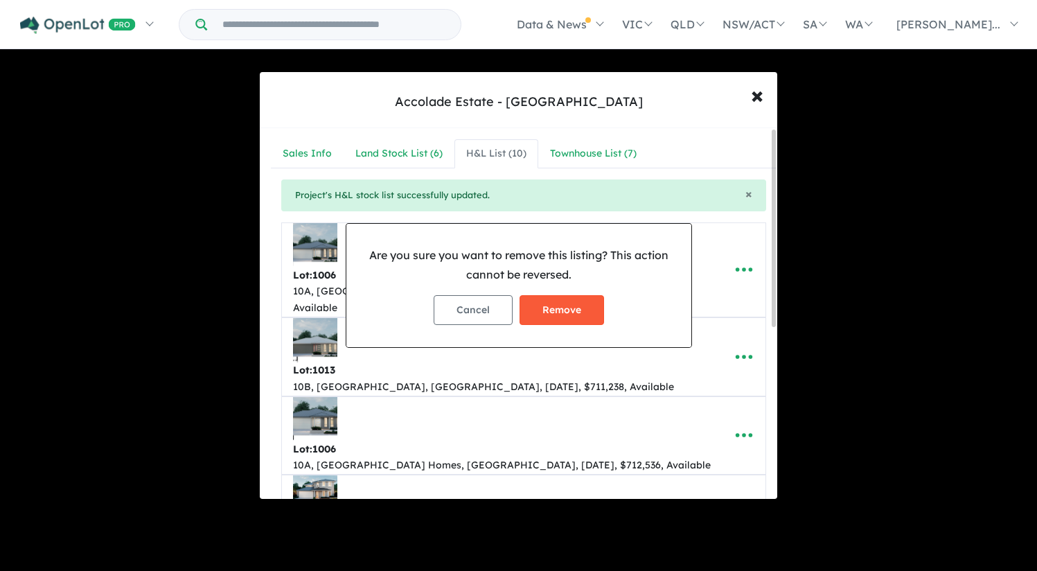
click at [580, 311] on button "Remove" at bounding box center [561, 310] width 84 height 30
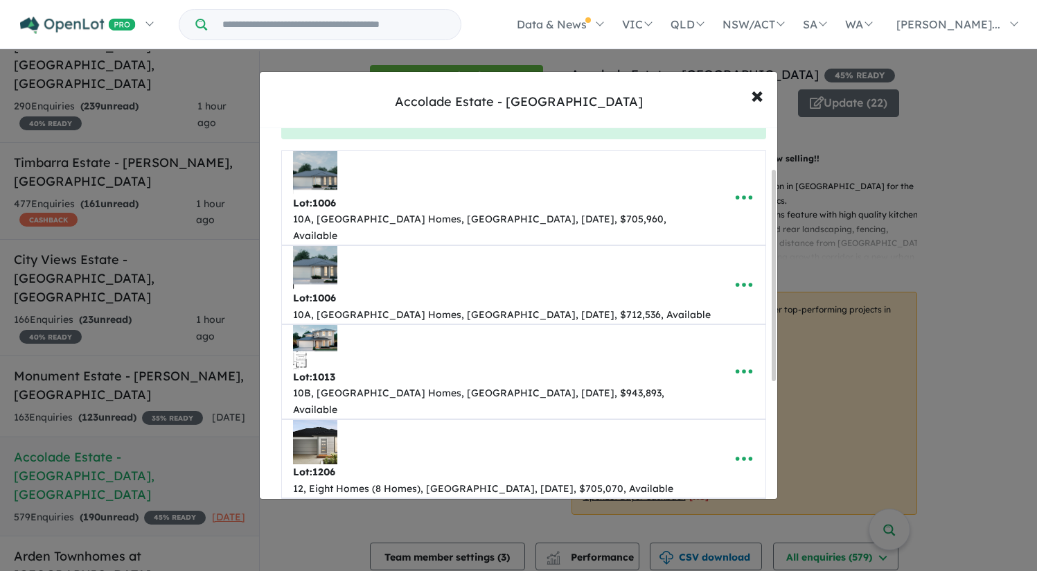
scroll to position [73, 0]
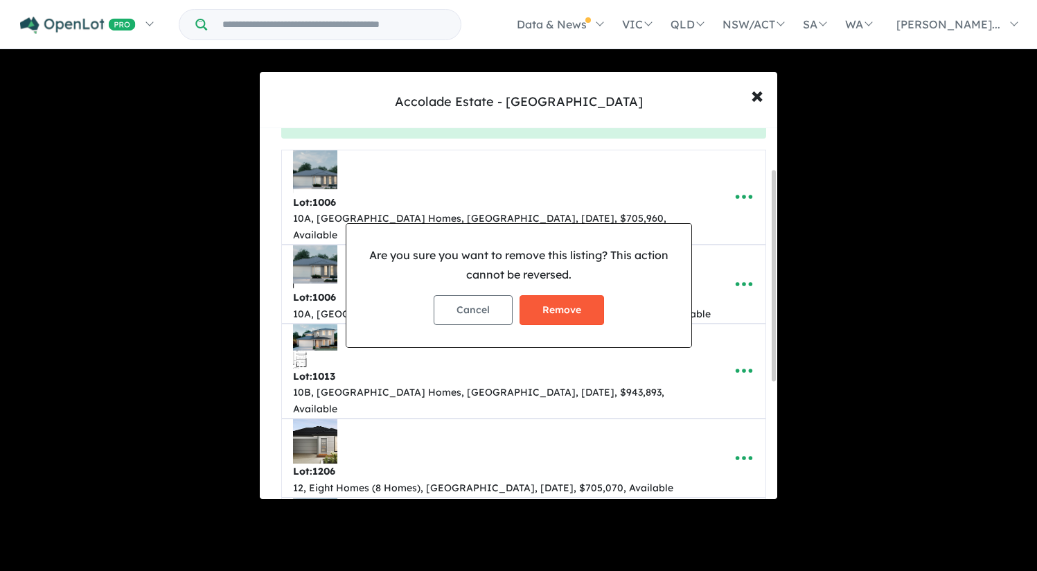
click at [583, 314] on button "Remove" at bounding box center [561, 310] width 84 height 30
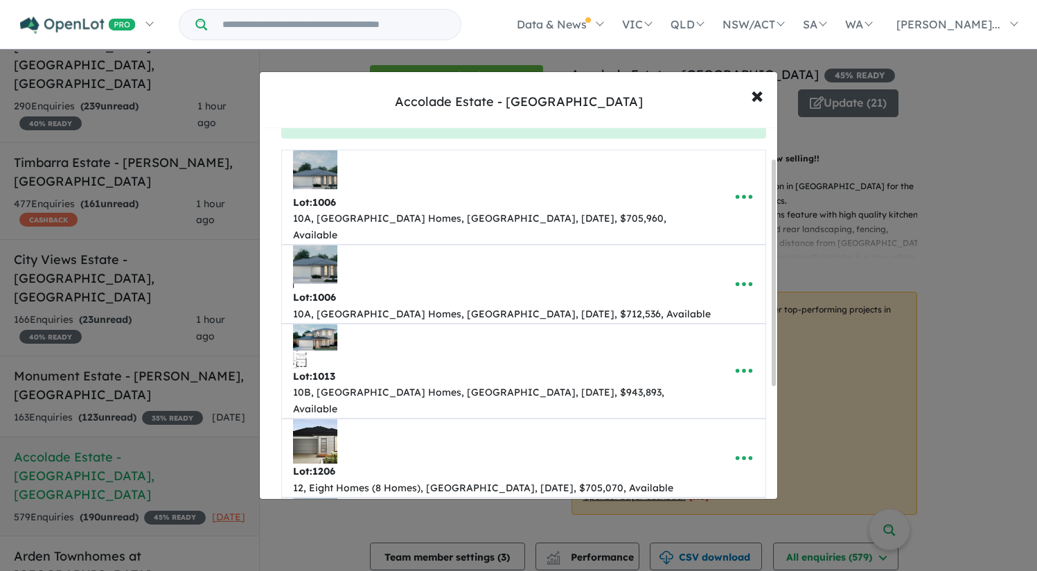
scroll to position [0, 0]
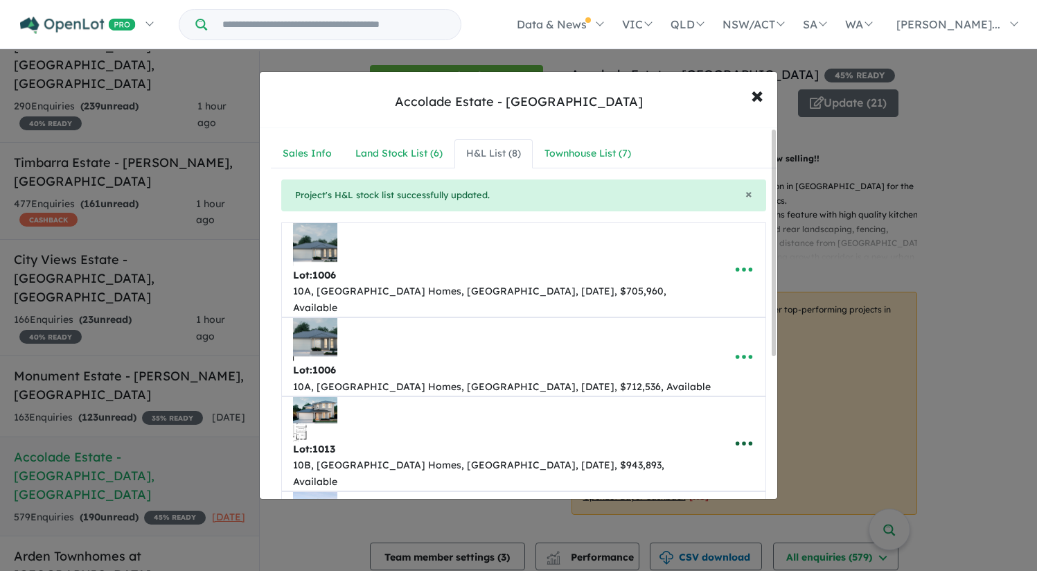
click at [739, 433] on icon "button" at bounding box center [743, 443] width 21 height 21
click at [705, 493] on link "Remove" at bounding box center [713, 509] width 102 height 32
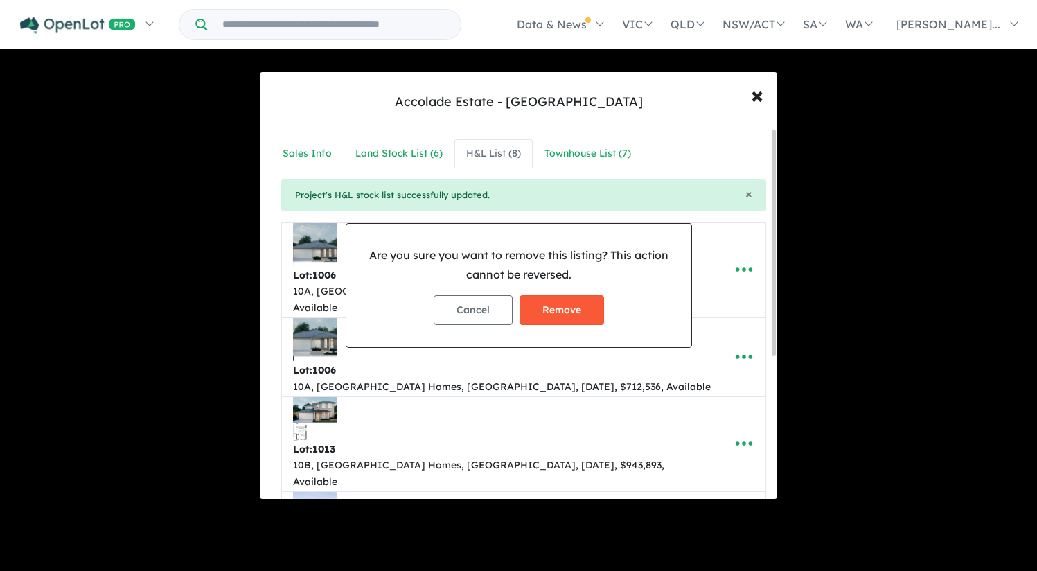
click at [593, 309] on button "Remove" at bounding box center [561, 310] width 84 height 30
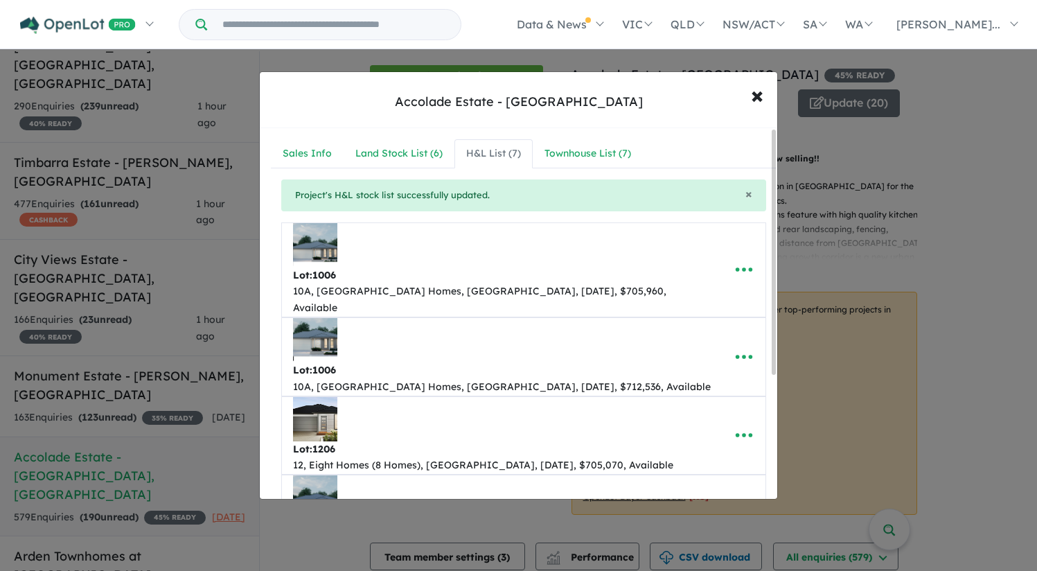
click at [735, 355] on icon "button" at bounding box center [743, 357] width 17 height 4
click at [669, 406] on link "Remove" at bounding box center [713, 422] width 102 height 32
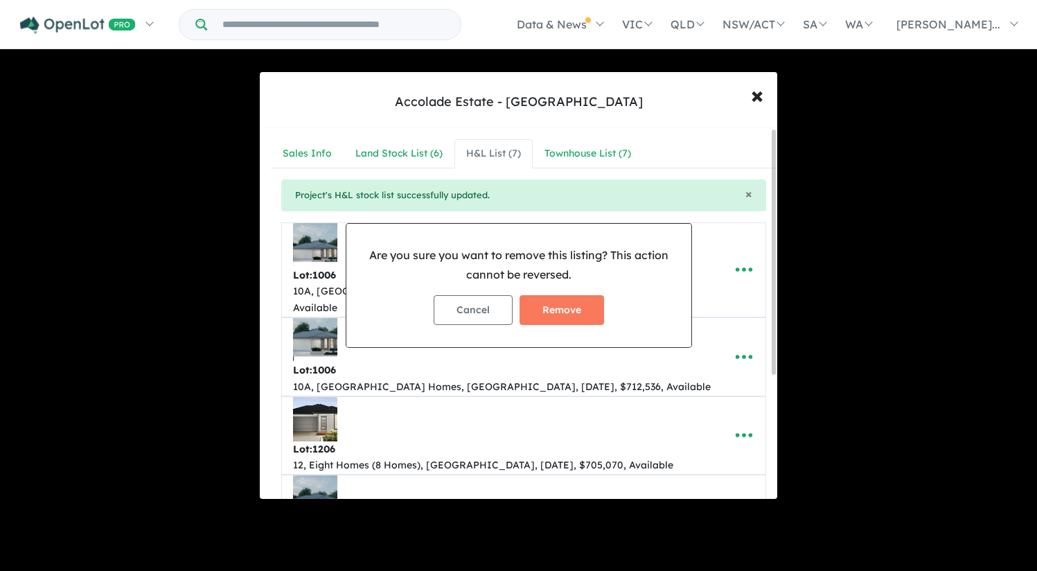
click at [562, 287] on div "Cancel Remove" at bounding box center [518, 310] width 323 height 52
click at [576, 312] on button "Remove" at bounding box center [561, 310] width 84 height 30
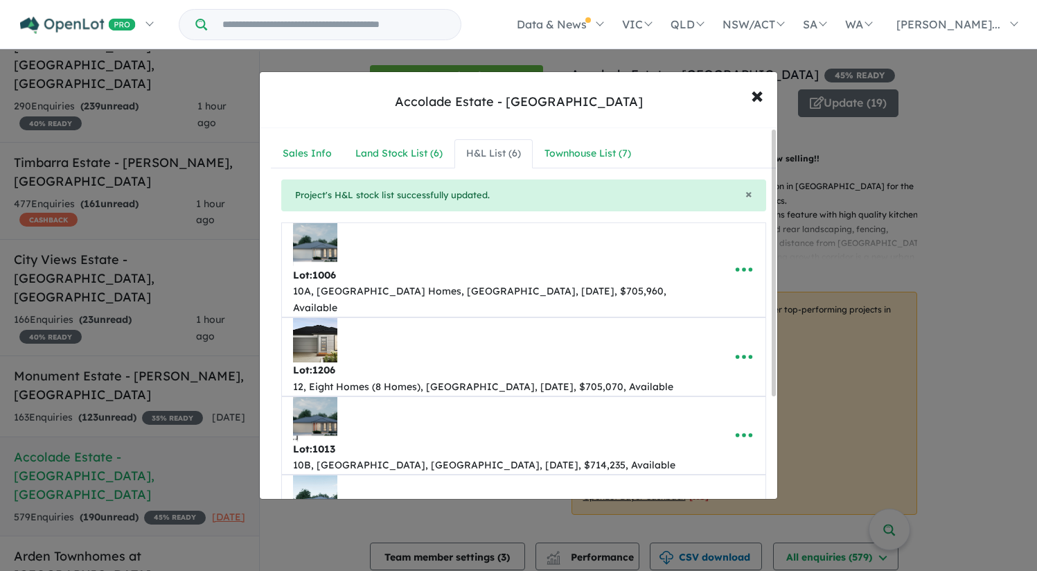
click at [744, 267] on icon "button" at bounding box center [743, 269] width 17 height 4
click at [677, 319] on link "Remove" at bounding box center [713, 335] width 102 height 32
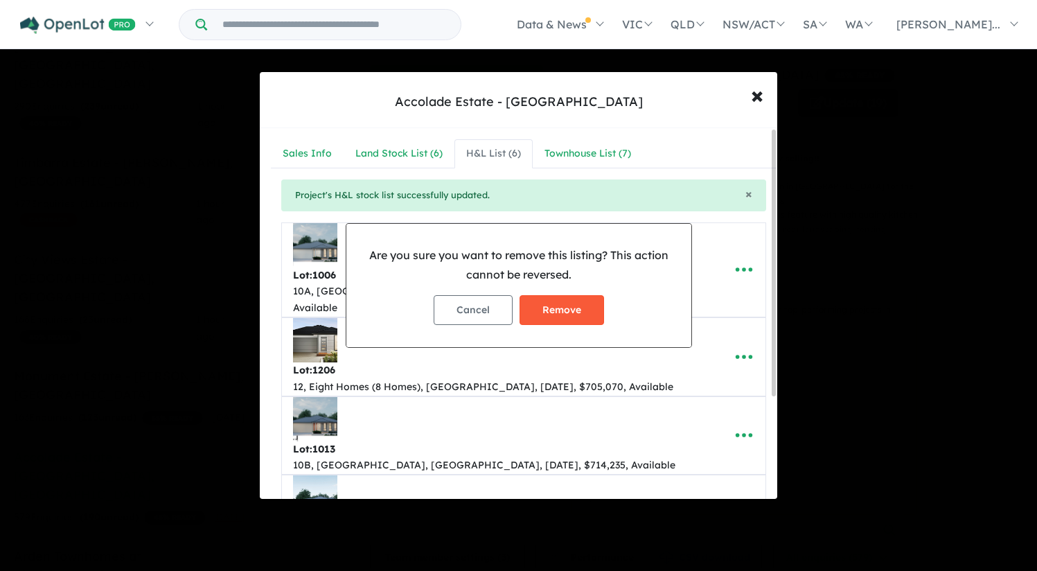
click at [562, 305] on button "Remove" at bounding box center [561, 310] width 84 height 30
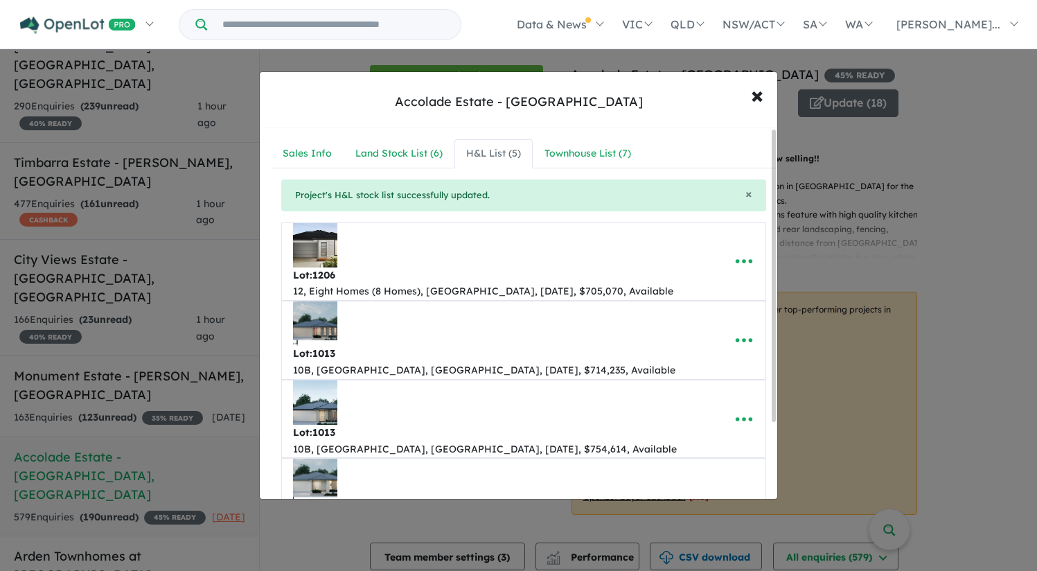
click at [737, 566] on icon "button" at bounding box center [743, 576] width 21 height 21
click at [690, 496] on link "Remove" at bounding box center [713, 512] width 102 height 32
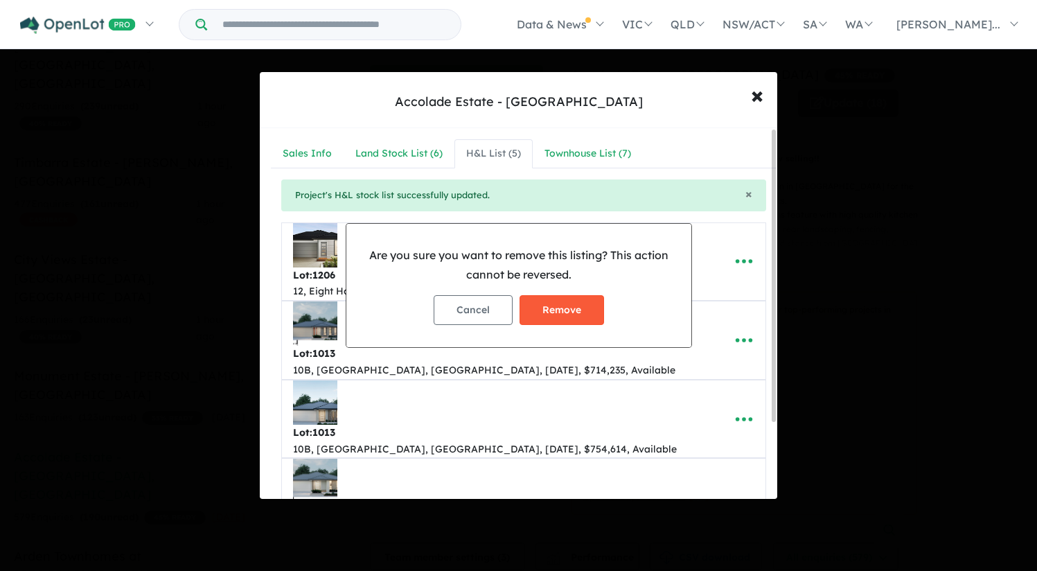
click at [586, 320] on button "Remove" at bounding box center [561, 310] width 84 height 30
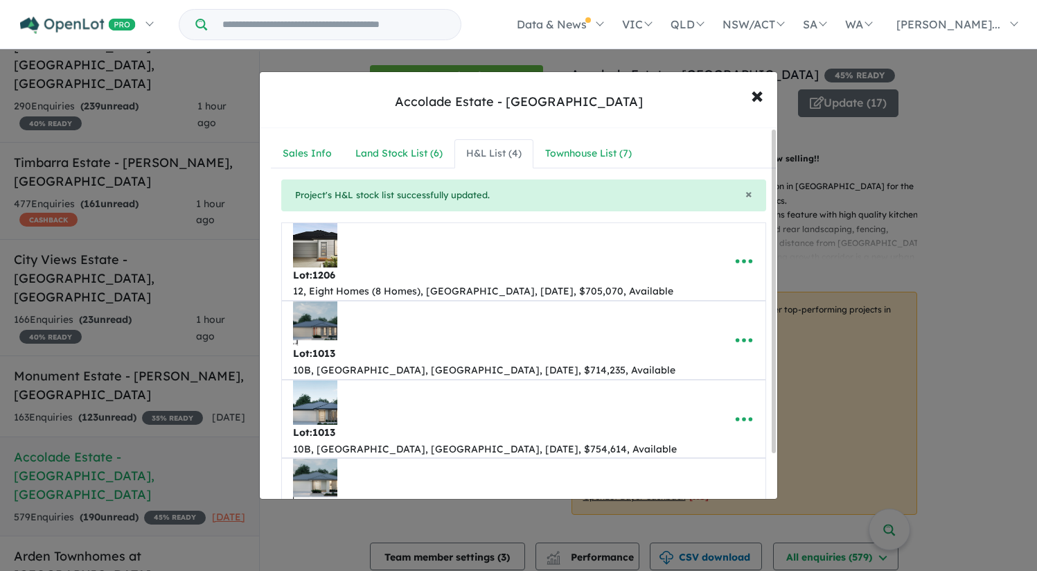
click at [733, 495] on icon "button" at bounding box center [743, 505] width 21 height 21
click at [696, 555] on link "Remove" at bounding box center [713, 571] width 102 height 32
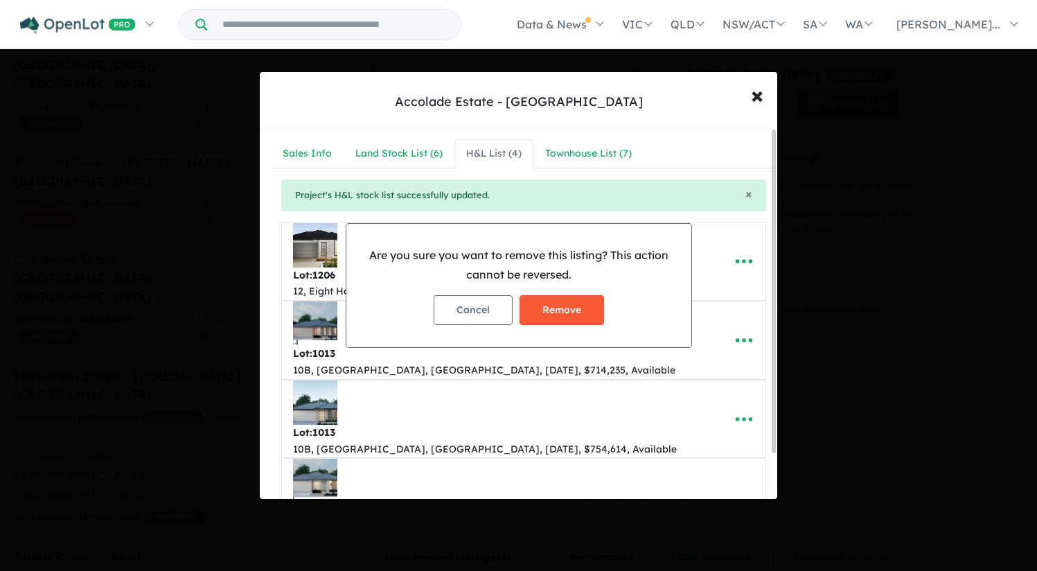
click at [578, 297] on button "Remove" at bounding box center [561, 310] width 84 height 30
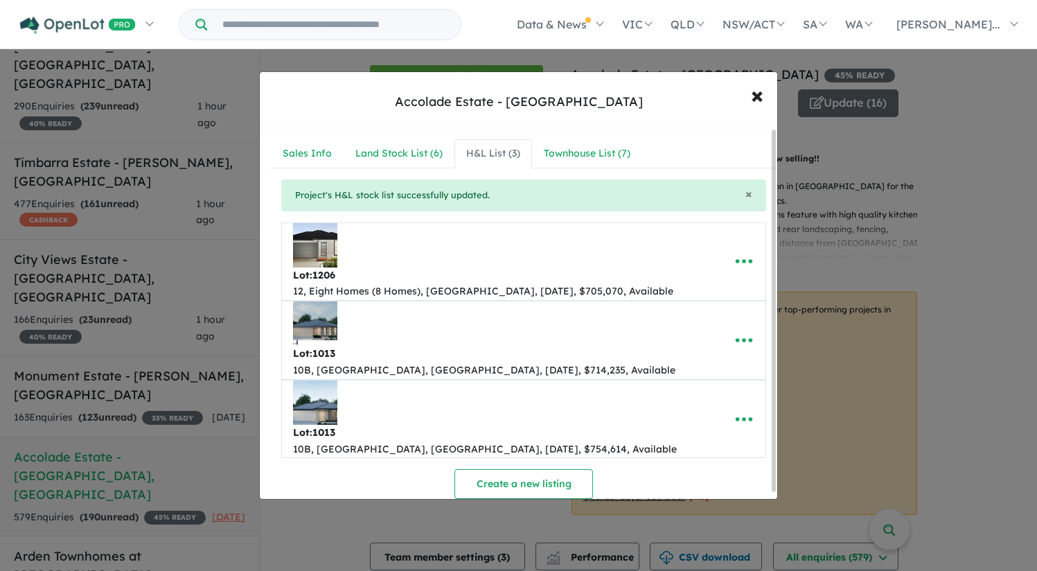
click at [739, 251] on icon "button" at bounding box center [743, 261] width 21 height 21
click at [692, 311] on link "Remove" at bounding box center [713, 327] width 102 height 32
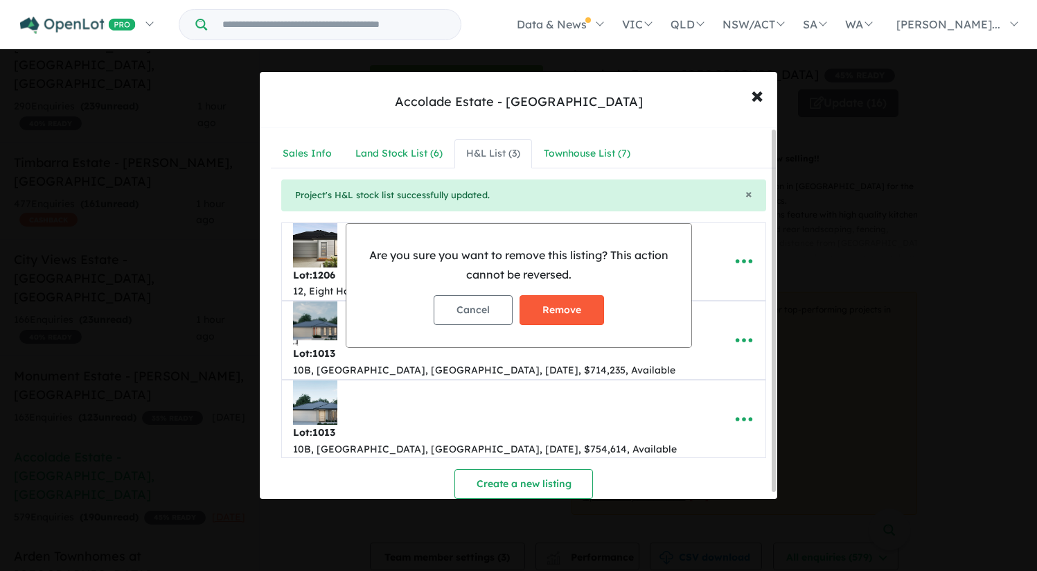
click at [557, 312] on button "Remove" at bounding box center [561, 310] width 84 height 30
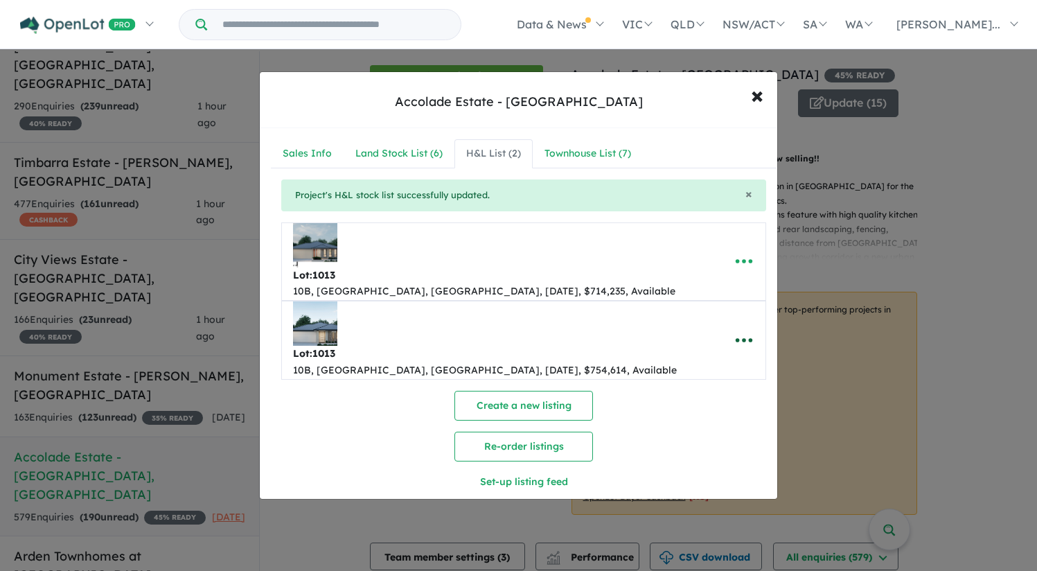
click at [741, 330] on icon "button" at bounding box center [743, 340] width 21 height 21
click at [717, 390] on link "Remove" at bounding box center [713, 406] width 102 height 32
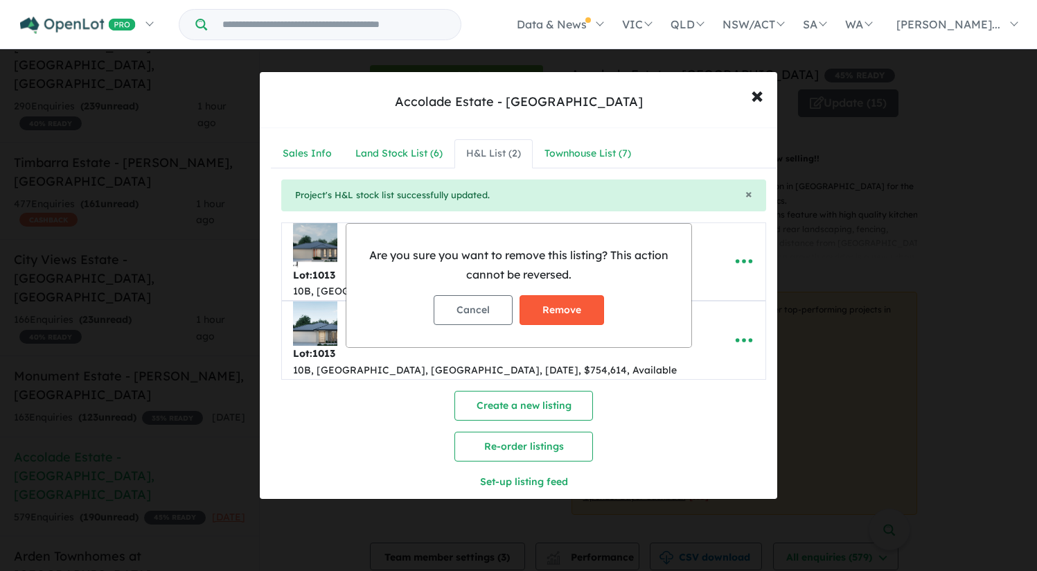
click at [566, 318] on button "Remove" at bounding box center [561, 310] width 84 height 30
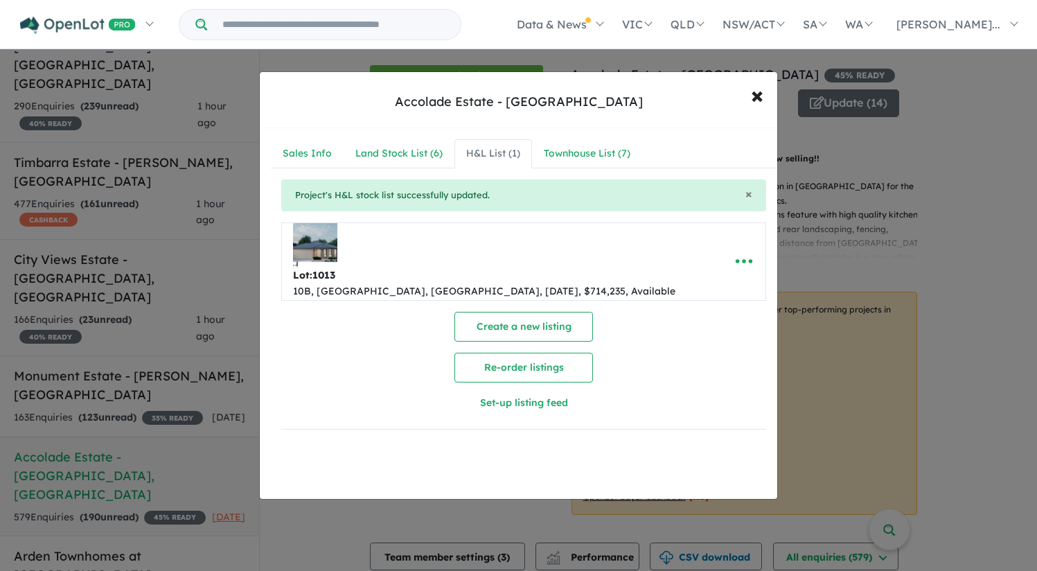
click at [743, 251] on icon "button" at bounding box center [743, 261] width 21 height 21
click at [699, 314] on link "Remove" at bounding box center [713, 327] width 102 height 32
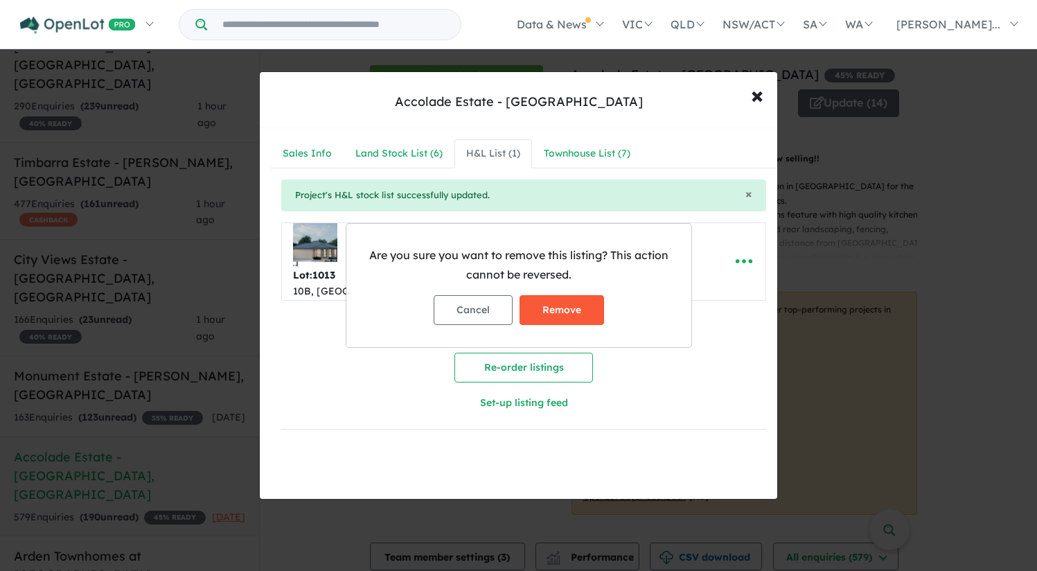
click at [554, 302] on button "Remove" at bounding box center [561, 310] width 84 height 30
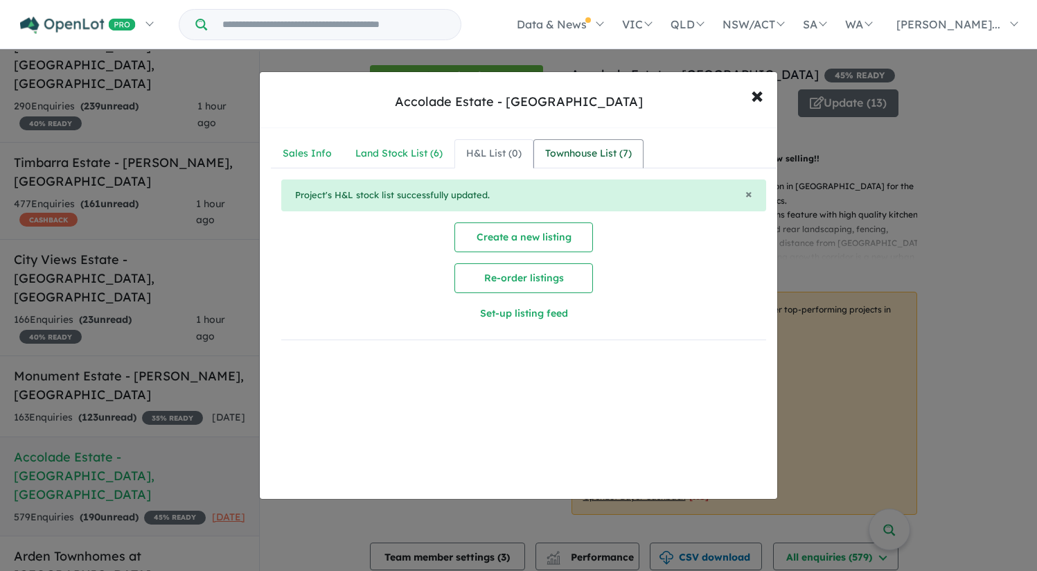
click at [577, 162] on link "Townhouse List ( 7 )" at bounding box center [588, 153] width 110 height 29
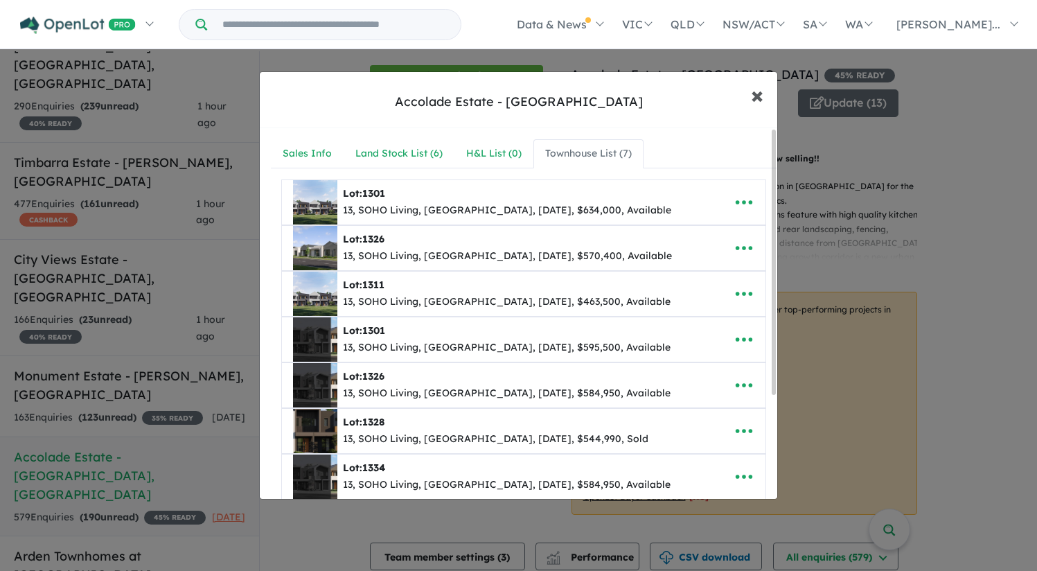
click at [761, 101] on span "×" at bounding box center [757, 95] width 12 height 30
